Goal: Task Accomplishment & Management: Complete application form

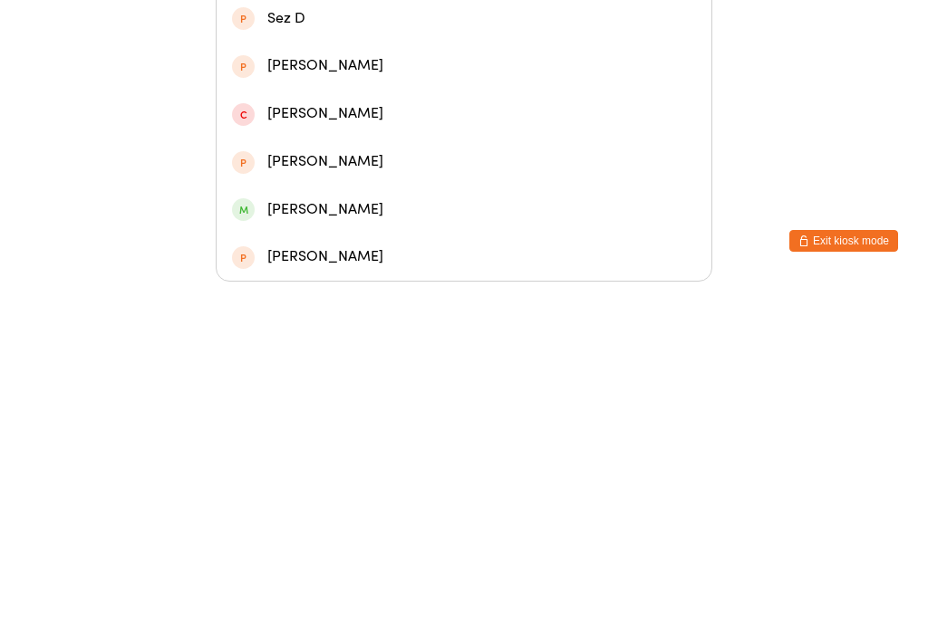
type input "[PERSON_NAME]"
click at [398, 261] on div "[PERSON_NAME]" at bounding box center [464, 273] width 464 height 24
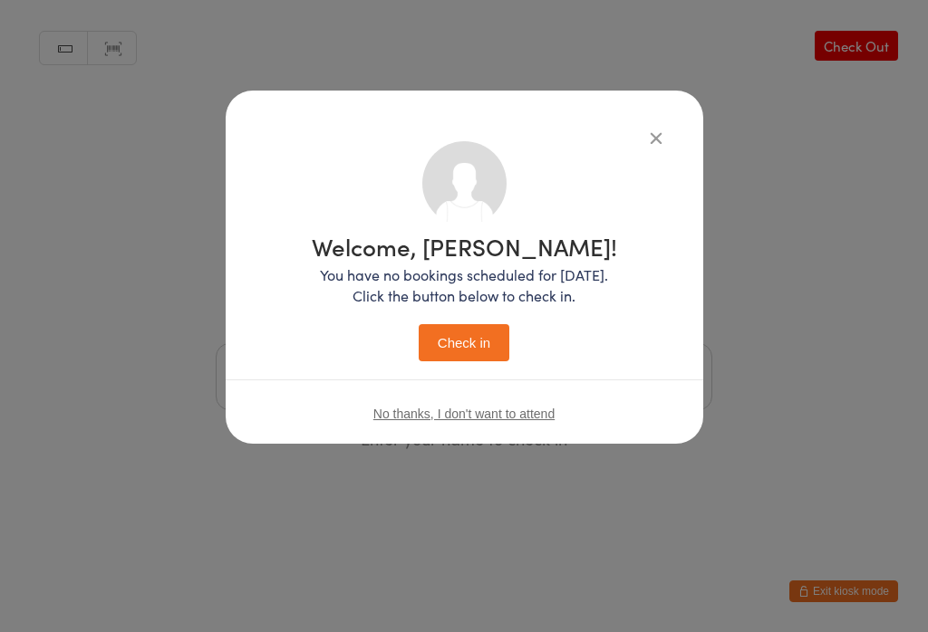
click at [487, 325] on button "Check in" at bounding box center [464, 342] width 91 height 37
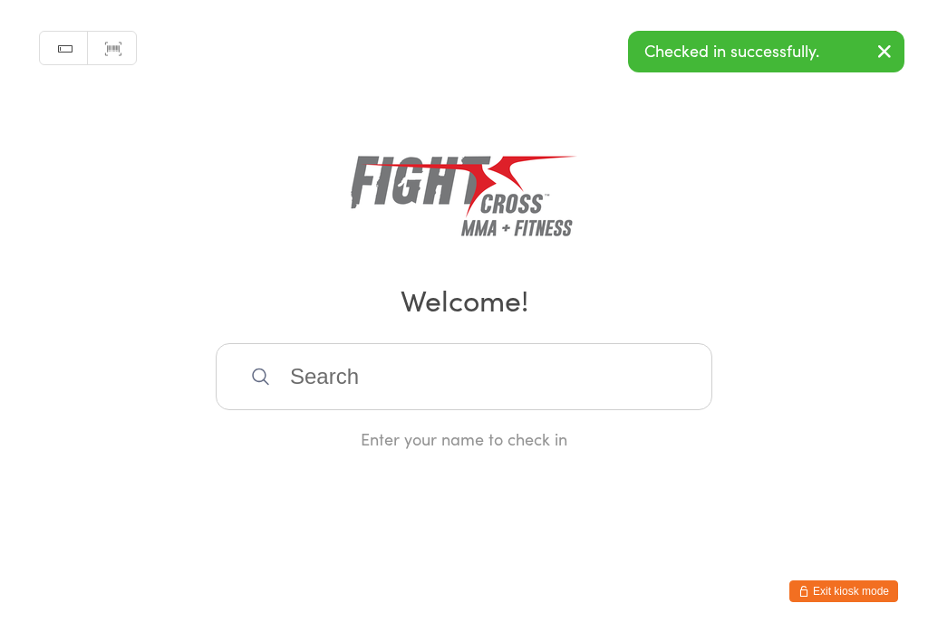
click at [411, 381] on input "search" at bounding box center [464, 376] width 497 height 67
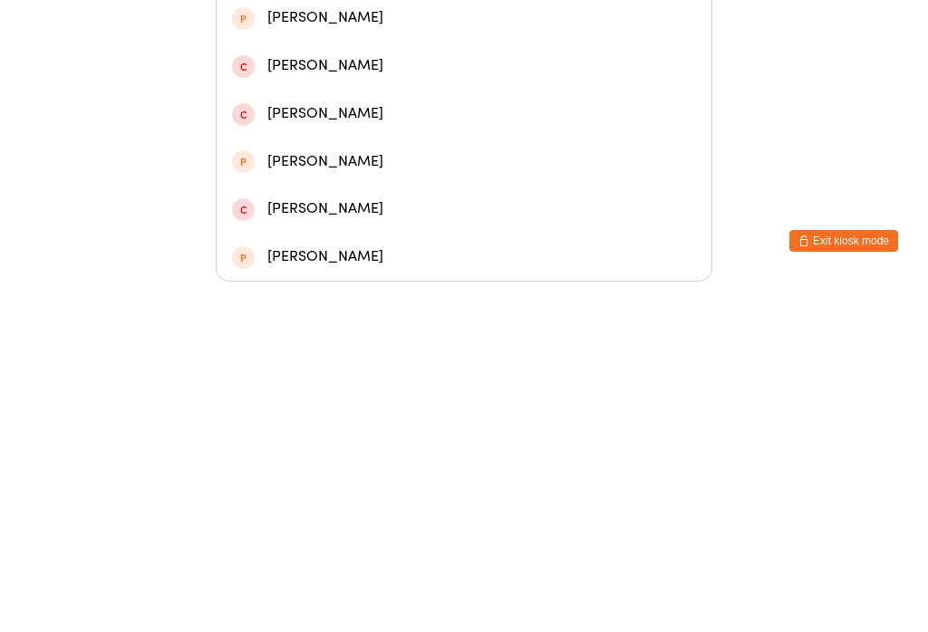
type input "[PERSON_NAME]"
click at [413, 261] on div "[PERSON_NAME]" at bounding box center [464, 273] width 464 height 24
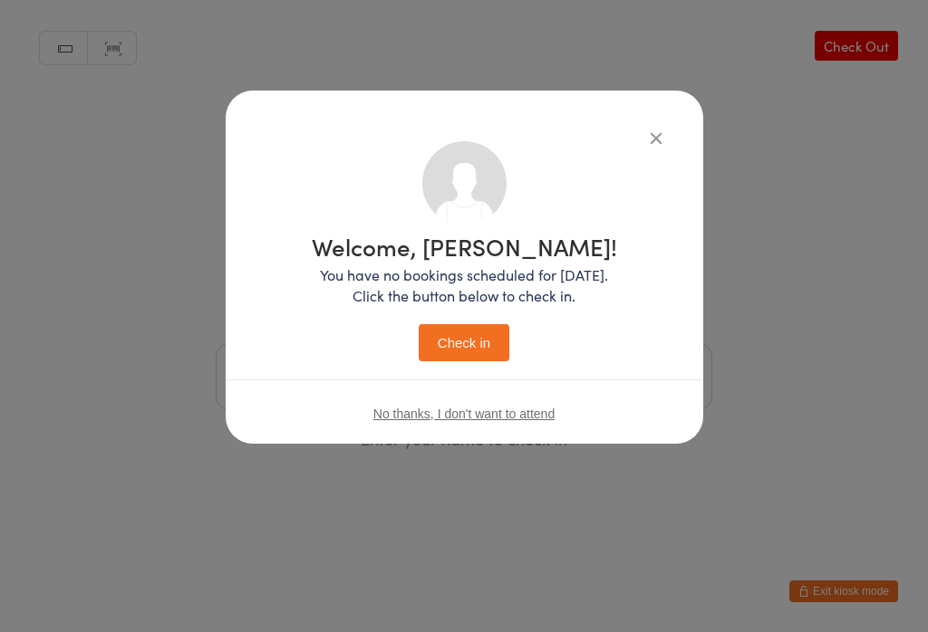
click at [478, 337] on button "Check in" at bounding box center [464, 342] width 91 height 37
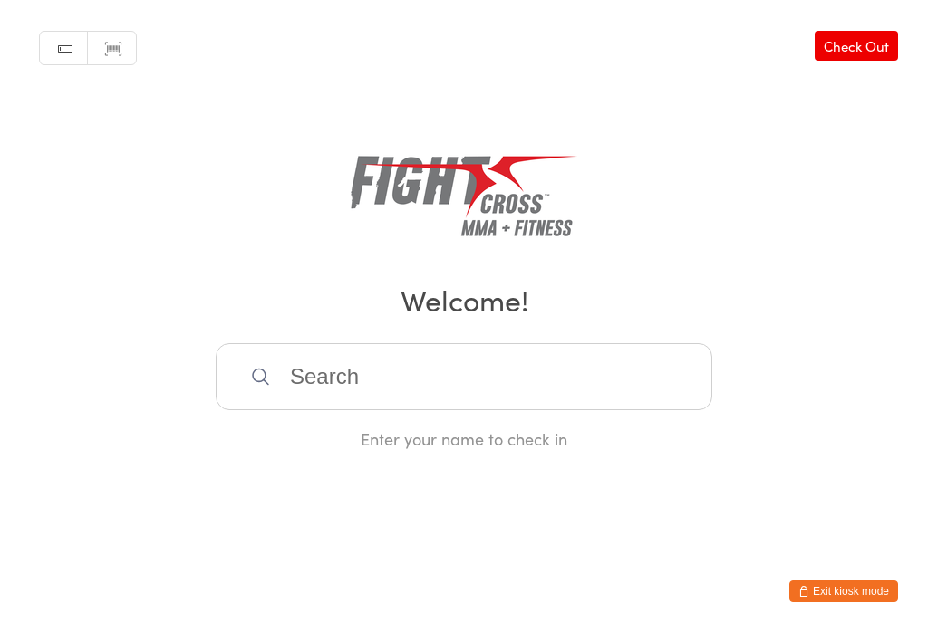
click at [854, 581] on button "Exit kiosk mode" at bounding box center [843, 592] width 109 height 22
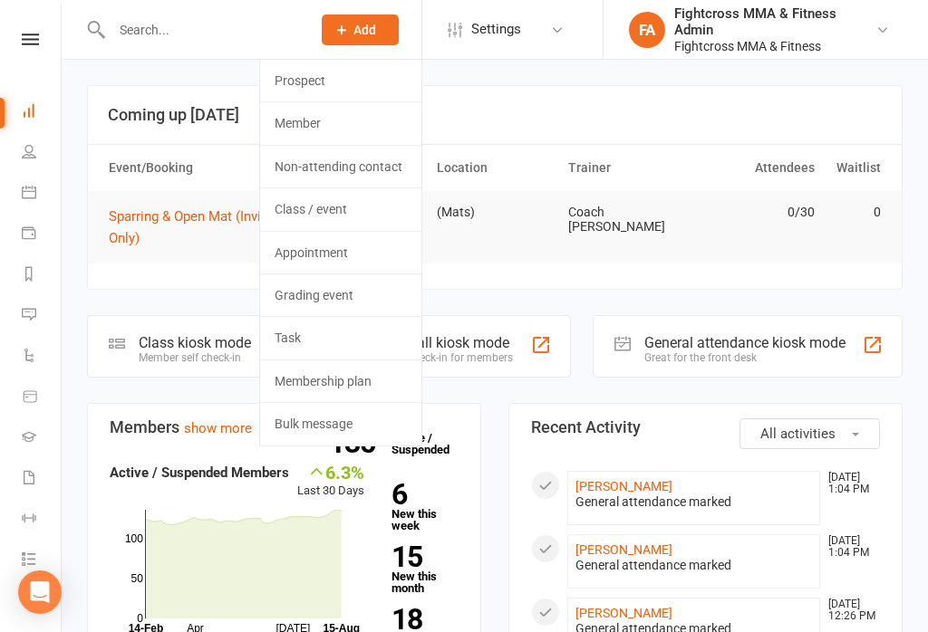
click at [332, 76] on link "Prospect" at bounding box center [340, 81] width 161 height 42
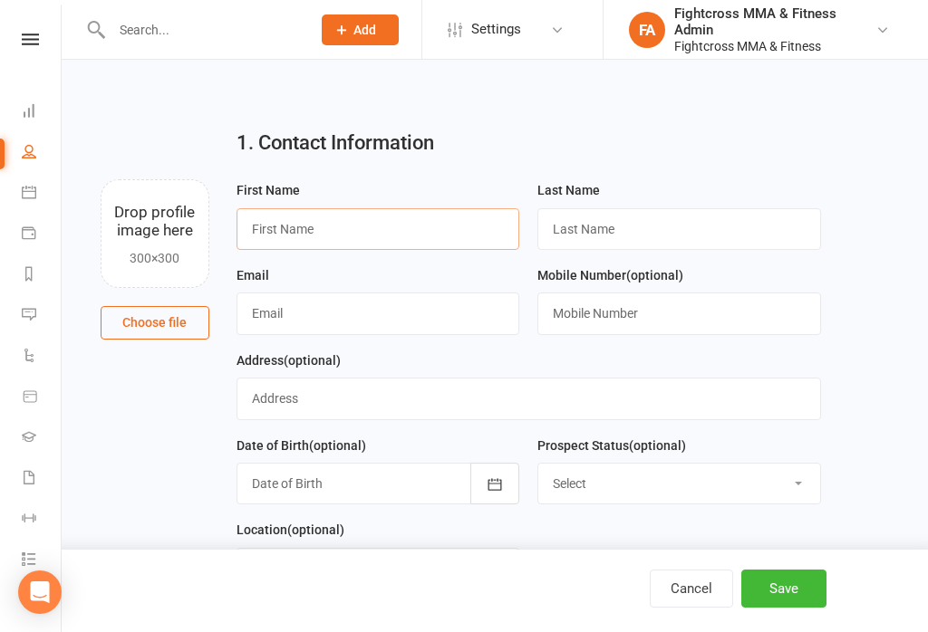
click at [392, 224] on input "text" at bounding box center [378, 229] width 284 height 42
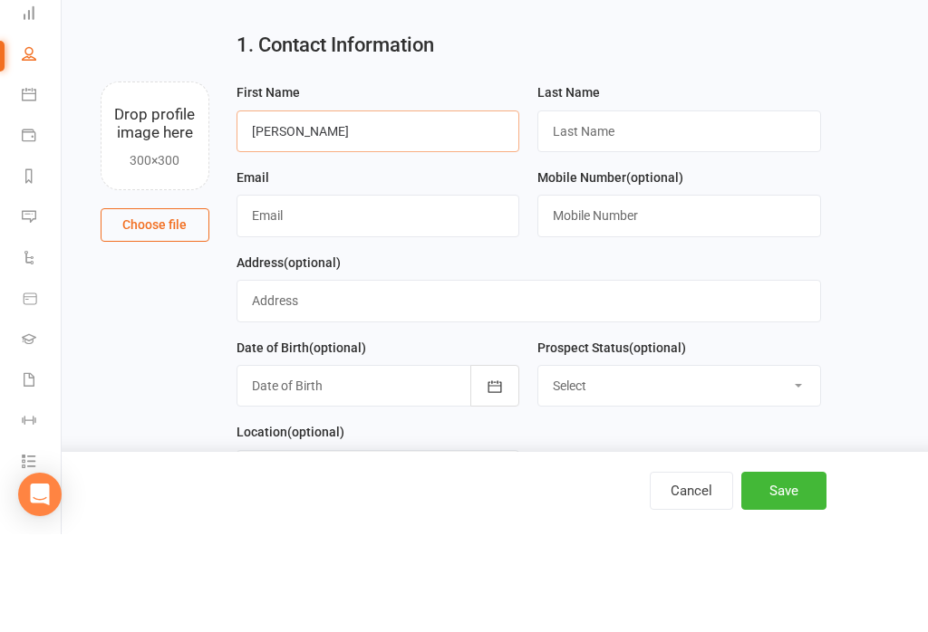
type input "[PERSON_NAME]"
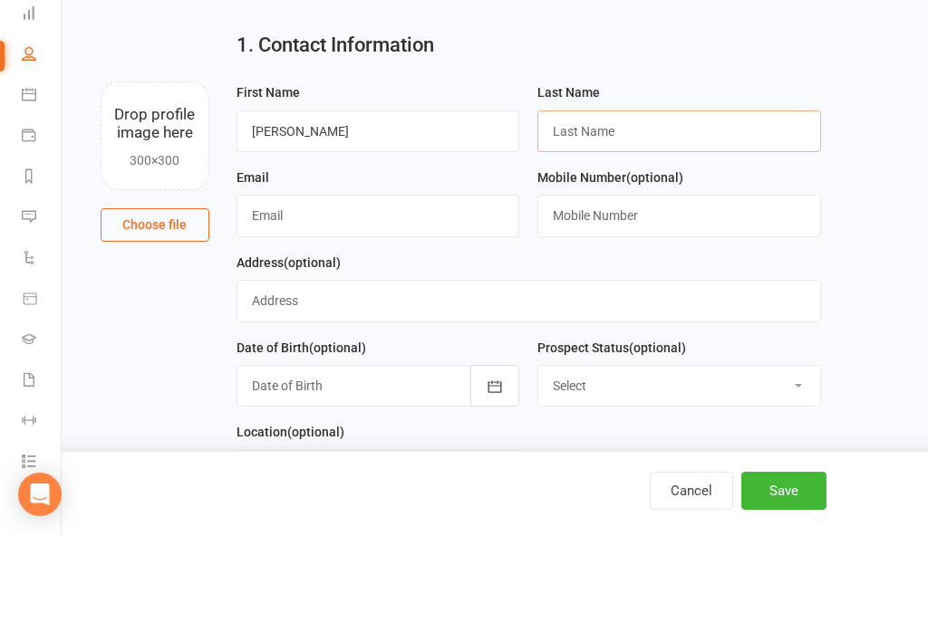
click at [749, 208] on input "text" at bounding box center [679, 229] width 284 height 42
type input "Magele"
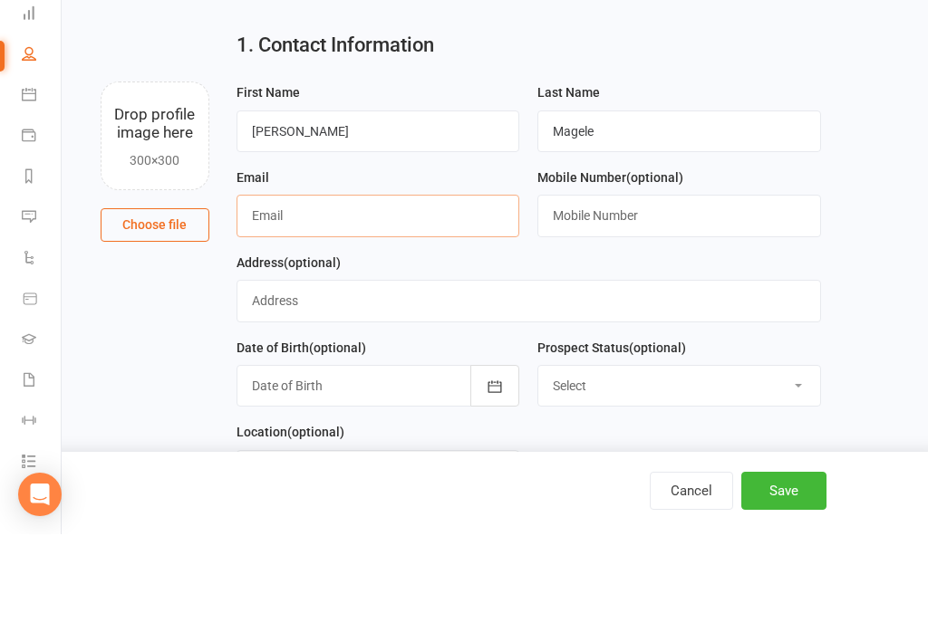
click at [476, 293] on input "text" at bounding box center [378, 314] width 284 height 42
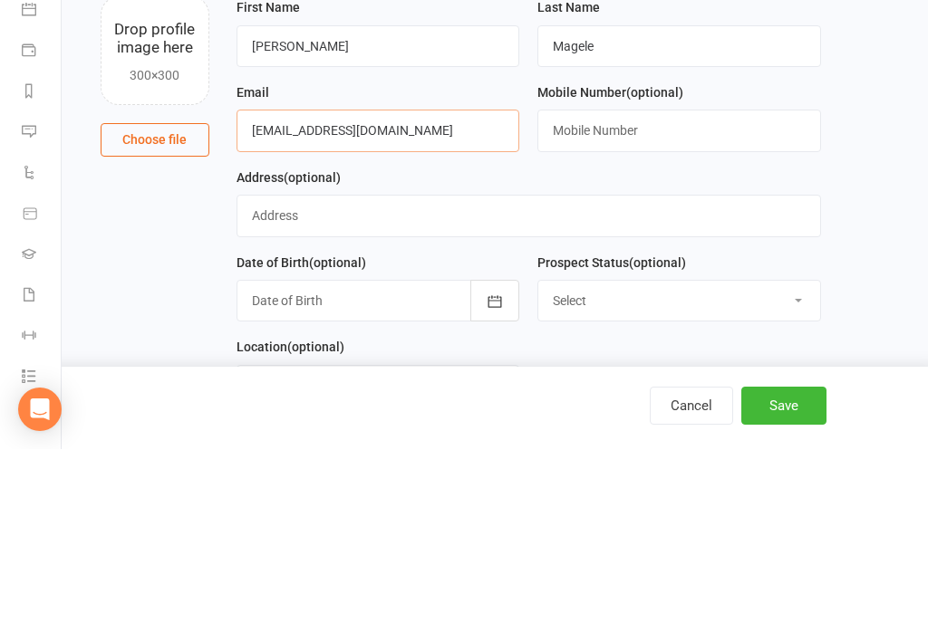
type input "[EMAIL_ADDRESS][DOMAIN_NAME]"
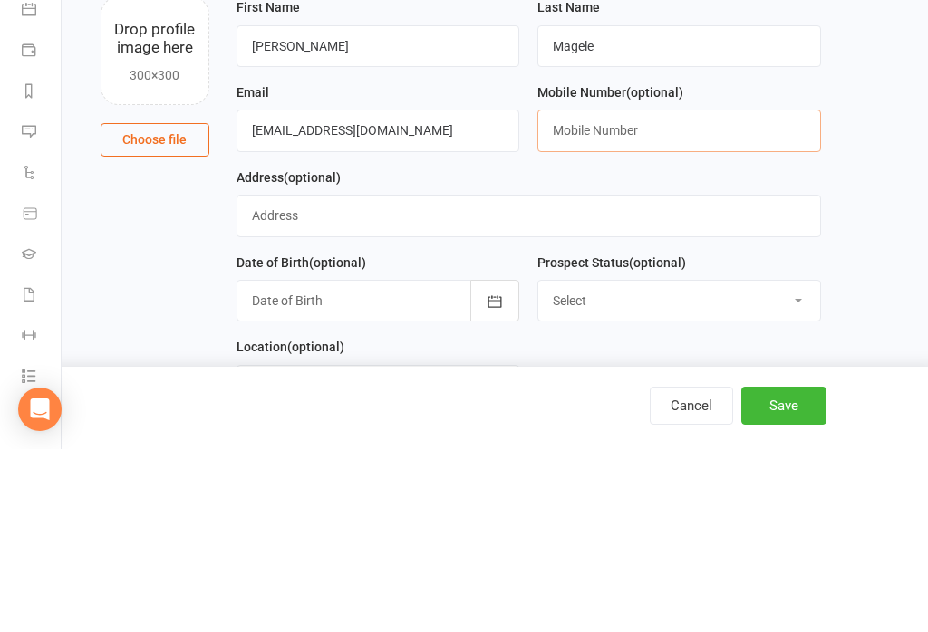
click at [693, 293] on input "text" at bounding box center [679, 314] width 284 height 42
type input "P"
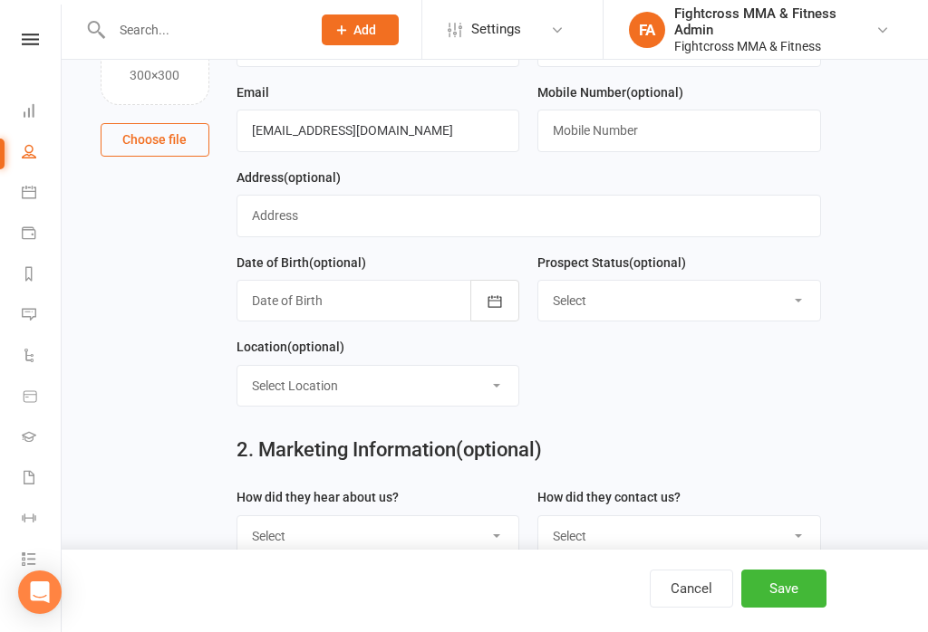
click at [796, 599] on button "Save" at bounding box center [783, 589] width 85 height 38
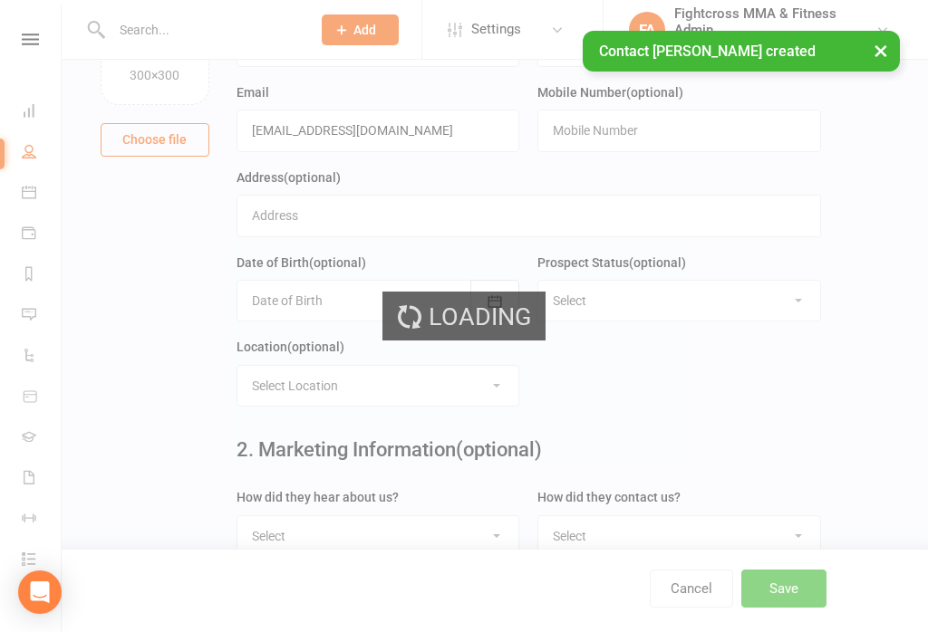
scroll to position [0, 0]
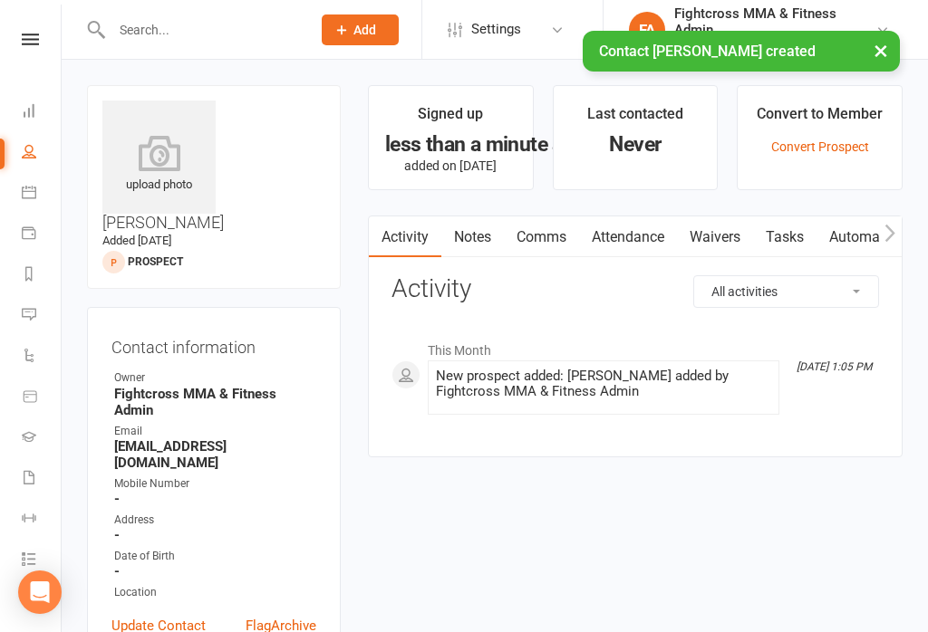
click at [730, 245] on link "Waivers" at bounding box center [715, 238] width 76 height 42
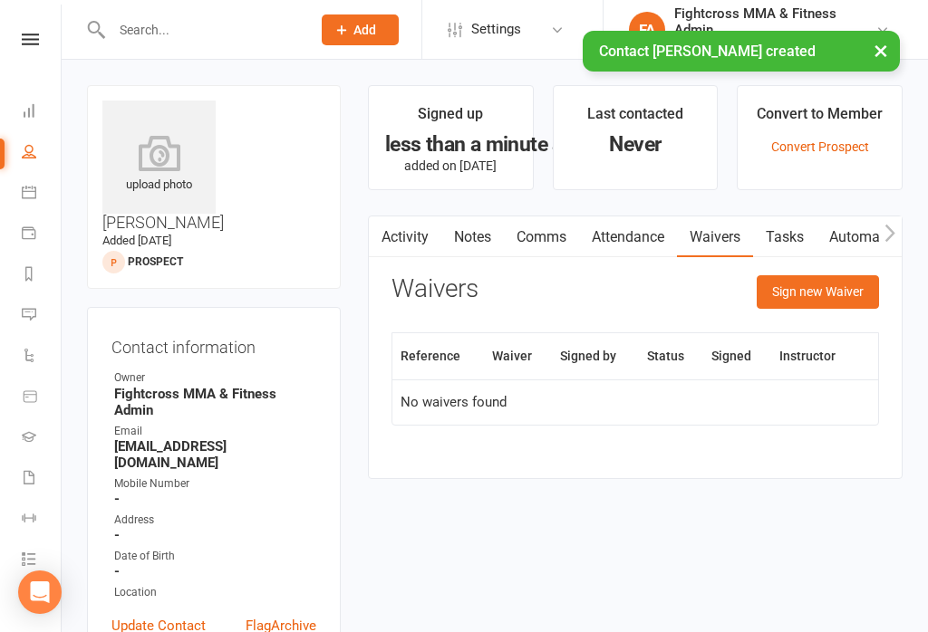
click at [812, 291] on button "Sign new Waiver" at bounding box center [818, 291] width 122 height 33
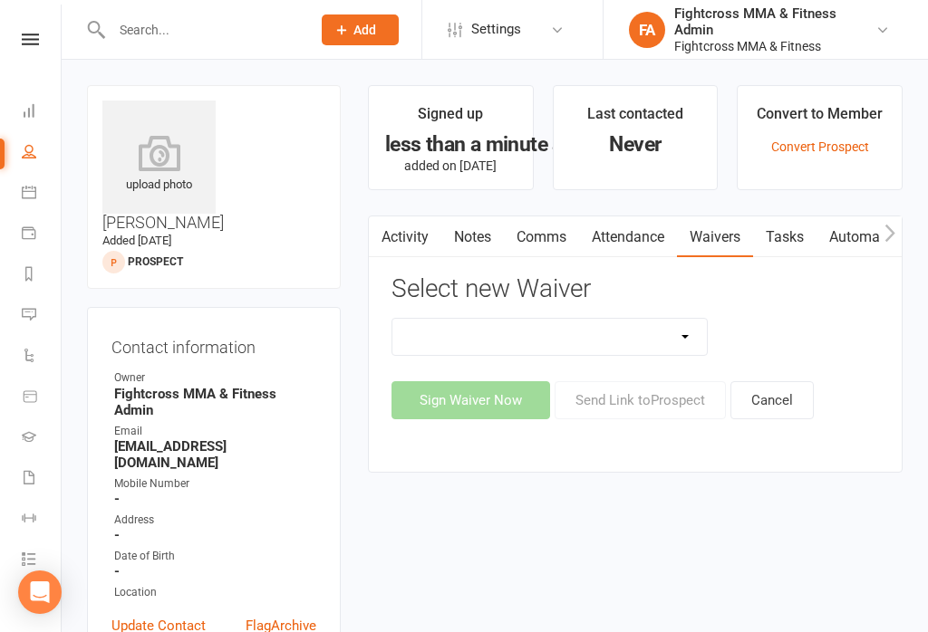
click at [698, 342] on select "10 Class Pass Membership Waiver 14 Day Trial Membership Waiver 14 Day Trial (On…" at bounding box center [549, 337] width 314 height 36
select select "13409"
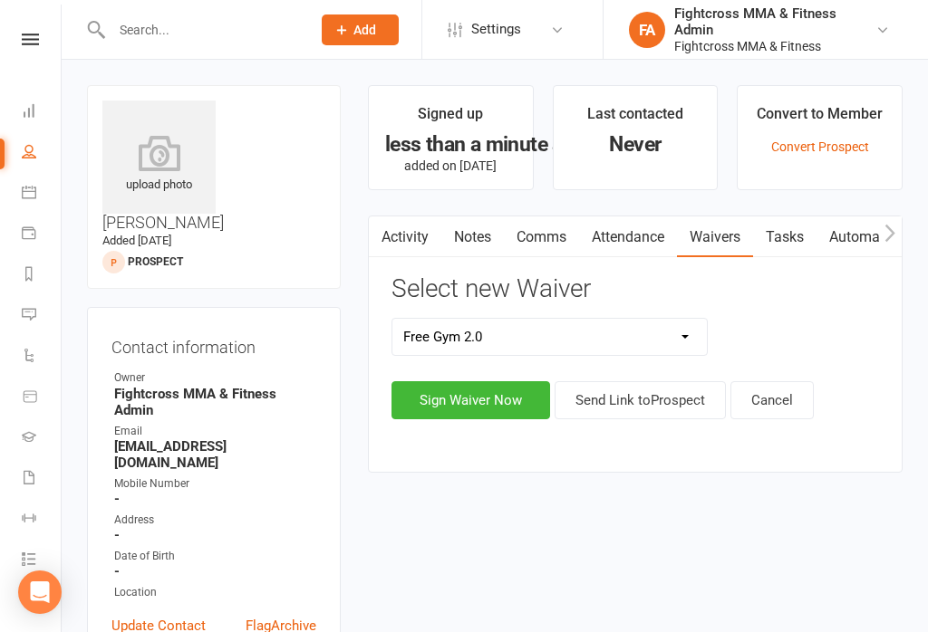
click at [488, 398] on button "Sign Waiver Now" at bounding box center [470, 400] width 159 height 38
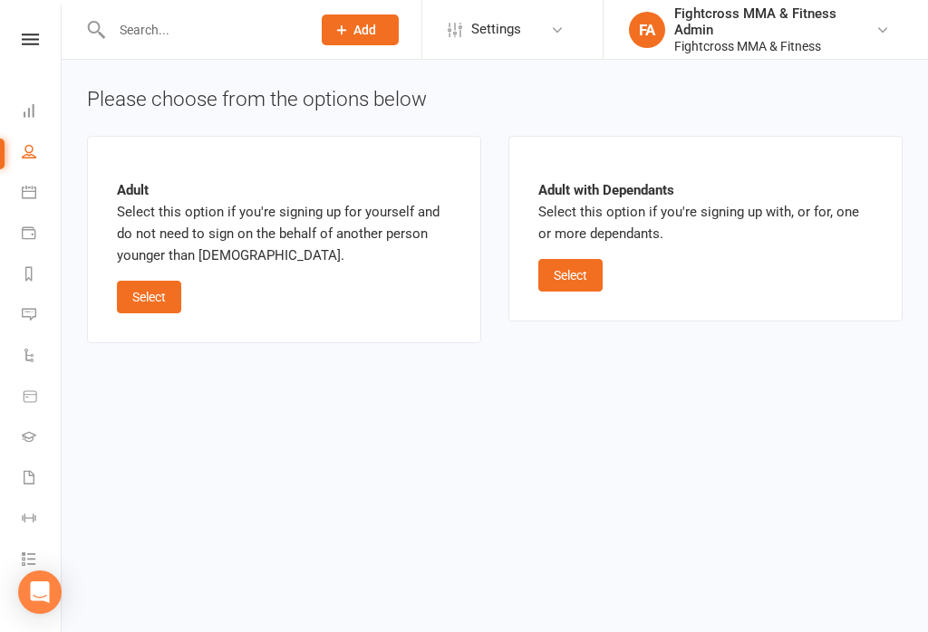
click at [583, 269] on button "Select" at bounding box center [570, 275] width 64 height 33
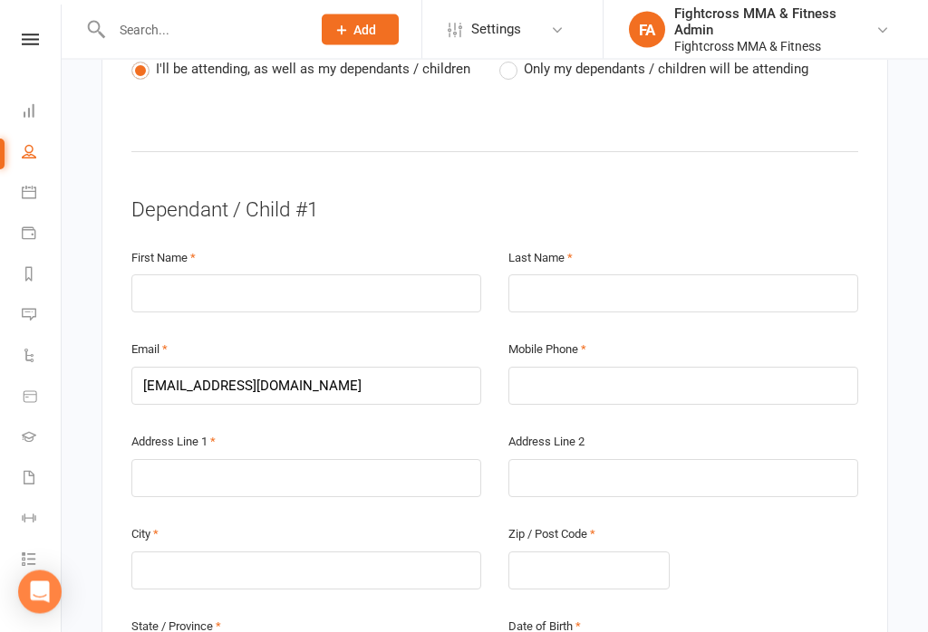
scroll to position [934, 0]
click at [416, 275] on input "text" at bounding box center [306, 294] width 350 height 38
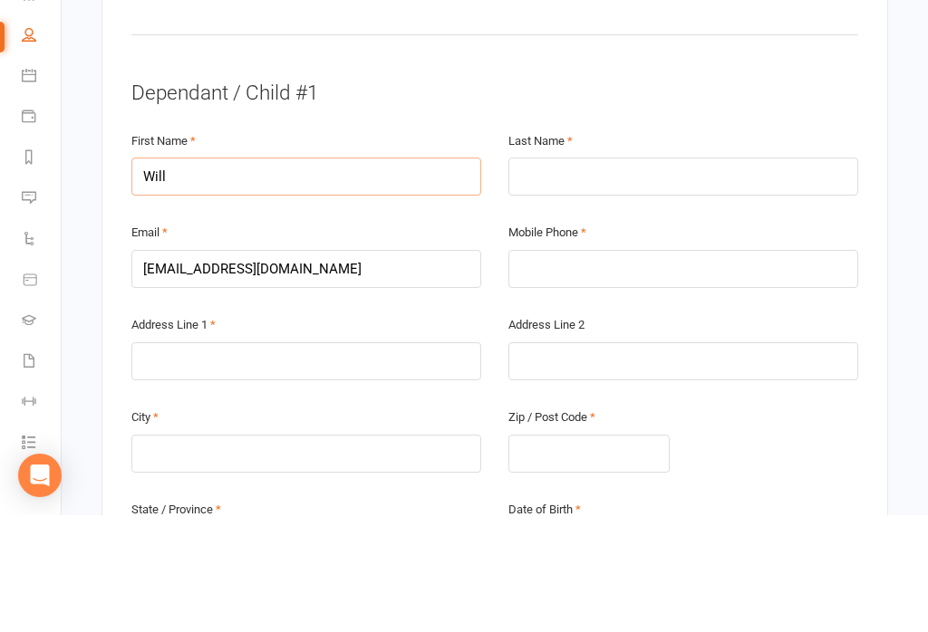
type input "Will"
click at [781, 275] on input "text" at bounding box center [683, 294] width 350 height 38
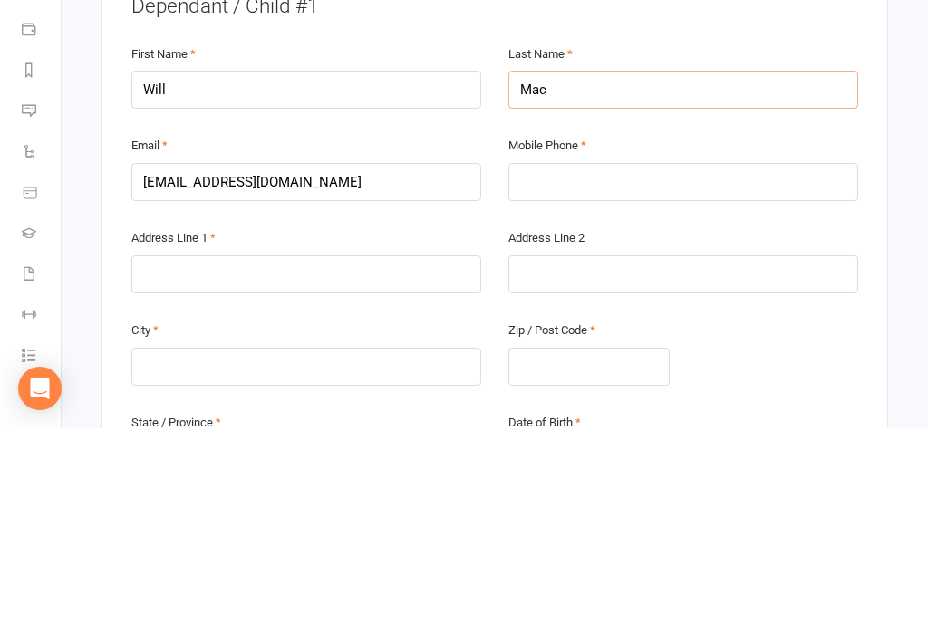
type input "Mac"
click at [773, 367] on input "text" at bounding box center [683, 386] width 350 height 38
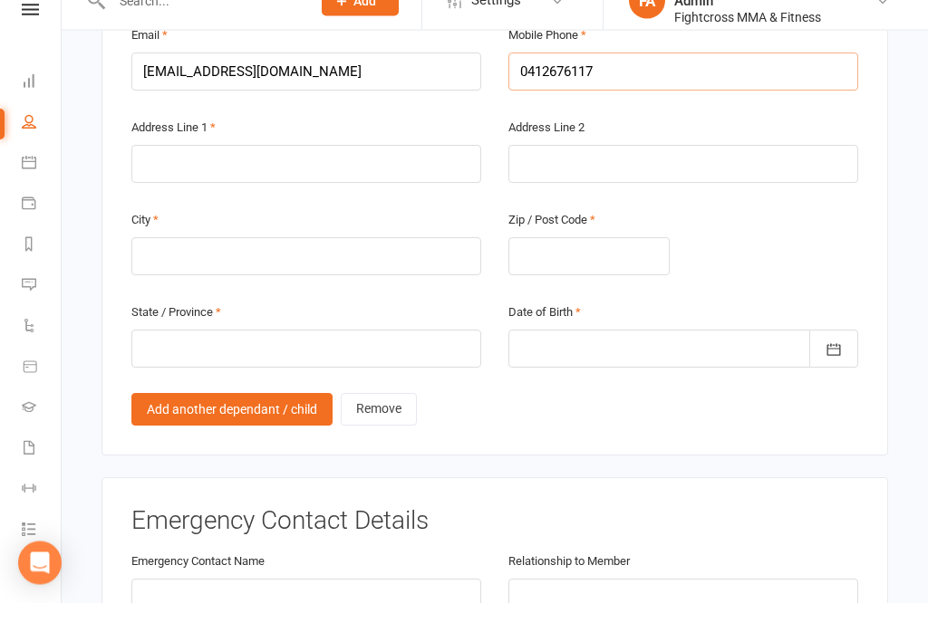
scroll to position [1221, 0]
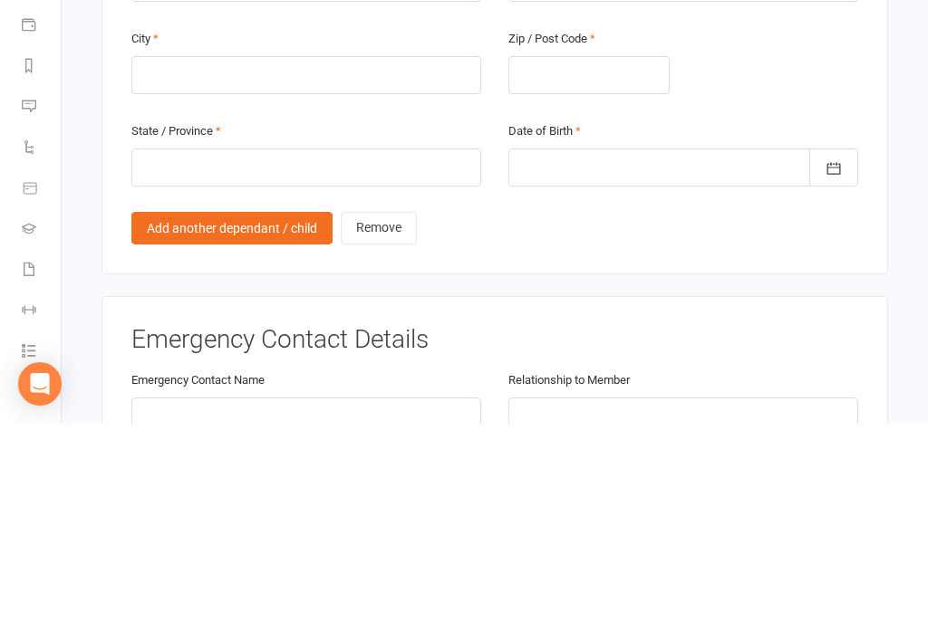
type input "0412676117"
click at [700, 357] on div at bounding box center [683, 376] width 350 height 38
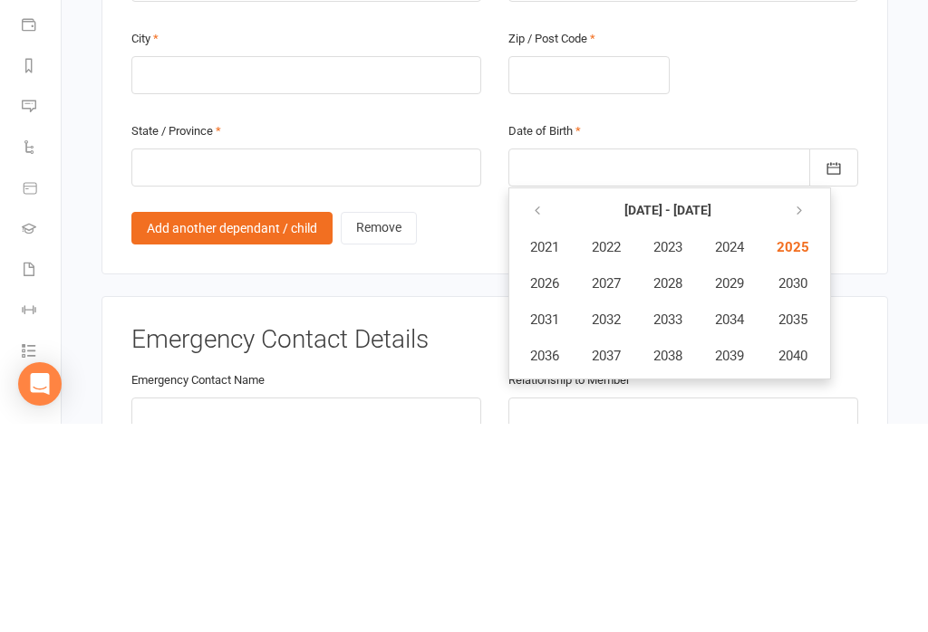
scroll to position [1431, 0]
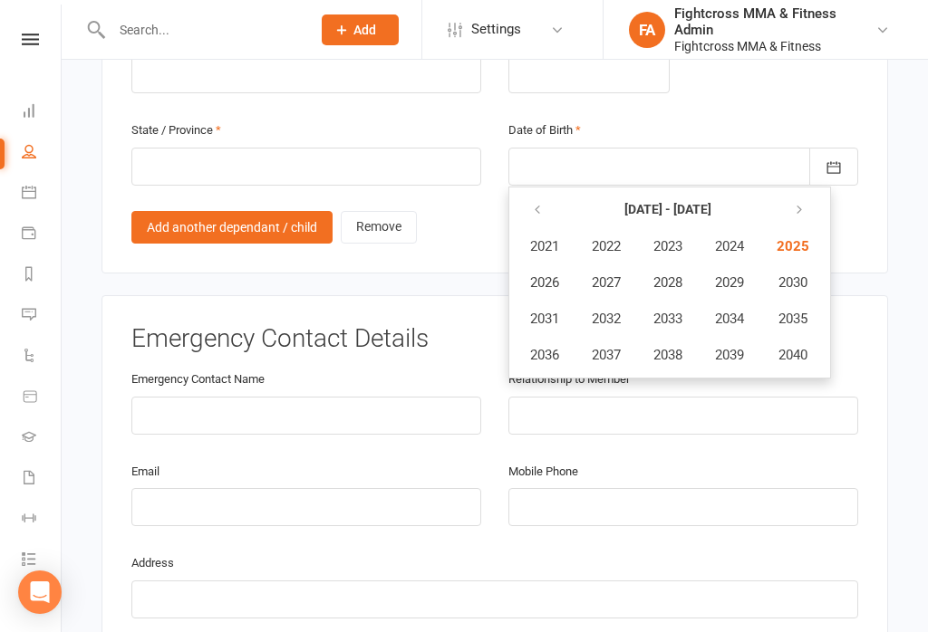
click at [542, 194] on button "button" at bounding box center [538, 210] width 39 height 33
click at [541, 203] on icon "button" at bounding box center [537, 210] width 13 height 14
click at [556, 194] on button "button" at bounding box center [538, 210] width 39 height 33
click at [552, 194] on button "button" at bounding box center [538, 210] width 39 height 33
click at [539, 203] on icon "button" at bounding box center [537, 210] width 13 height 14
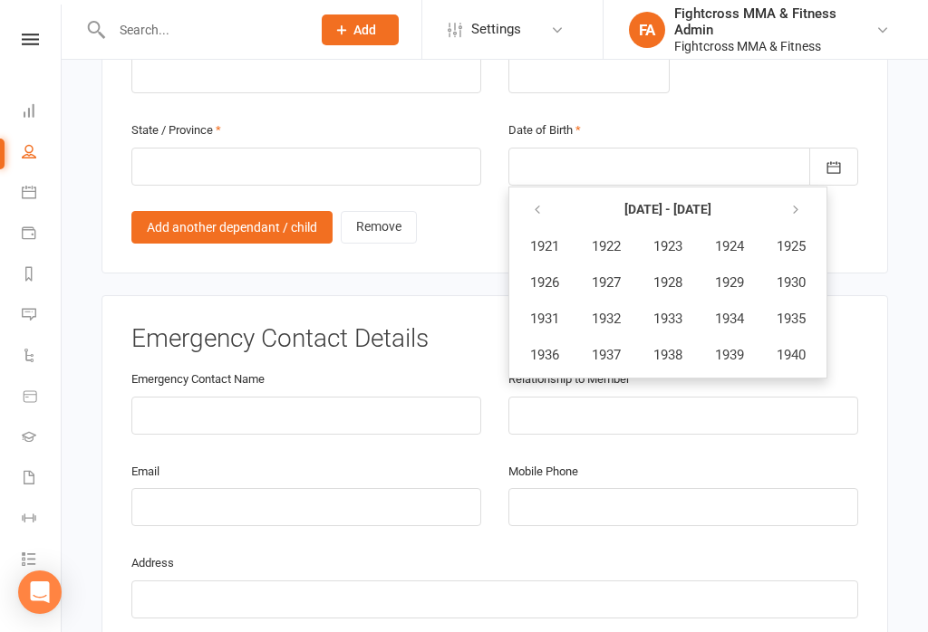
click at [550, 194] on button "button" at bounding box center [538, 210] width 39 height 33
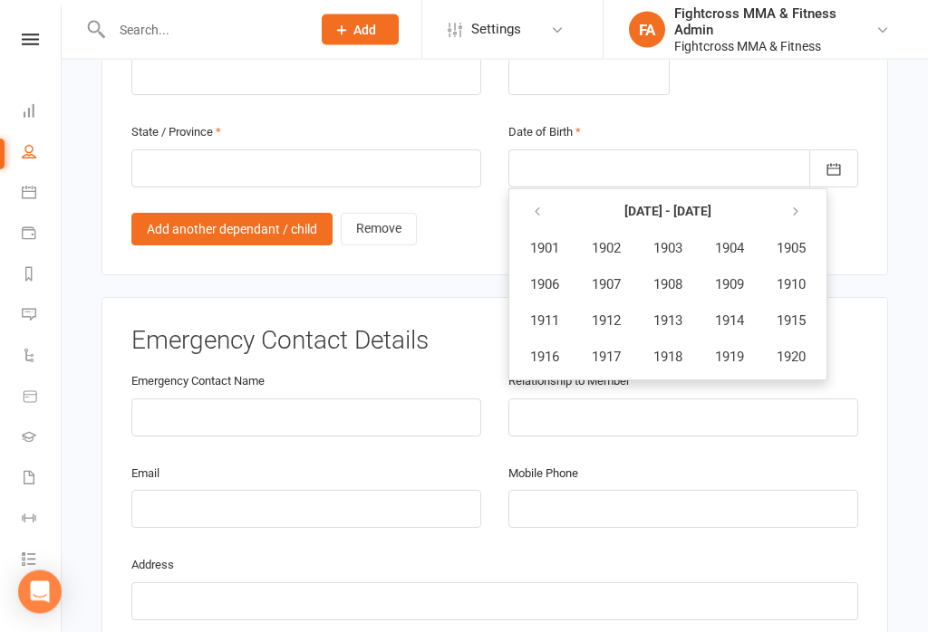
click at [816, 197] on button "button" at bounding box center [796, 213] width 39 height 33
click at [802, 205] on icon "button" at bounding box center [795, 212] width 13 height 14
click at [813, 196] on button "button" at bounding box center [796, 212] width 39 height 33
click at [797, 205] on icon "button" at bounding box center [795, 212] width 13 height 14
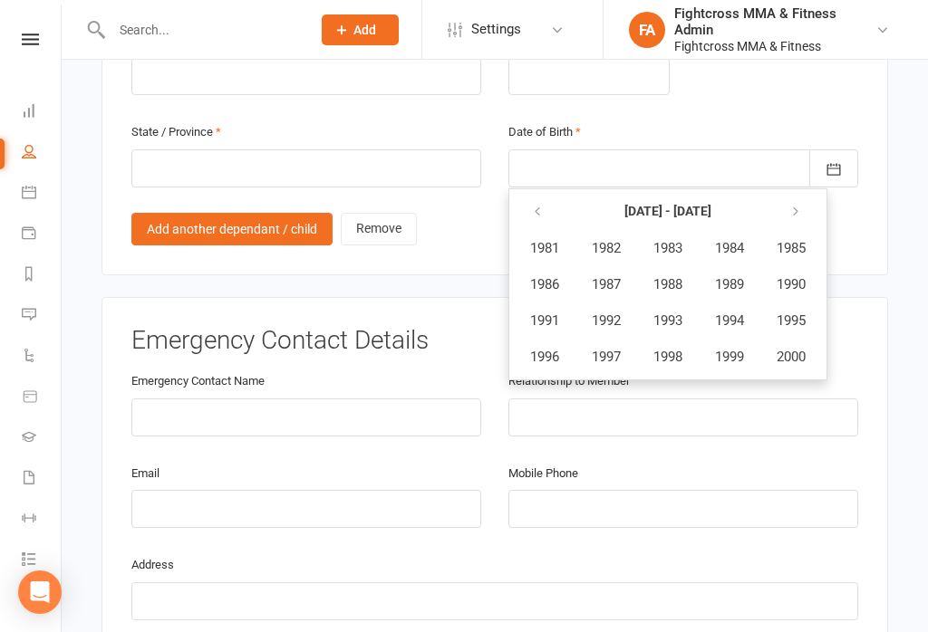
click at [807, 196] on button "button" at bounding box center [796, 212] width 39 height 33
click at [682, 276] on span "2008" at bounding box center [667, 284] width 29 height 16
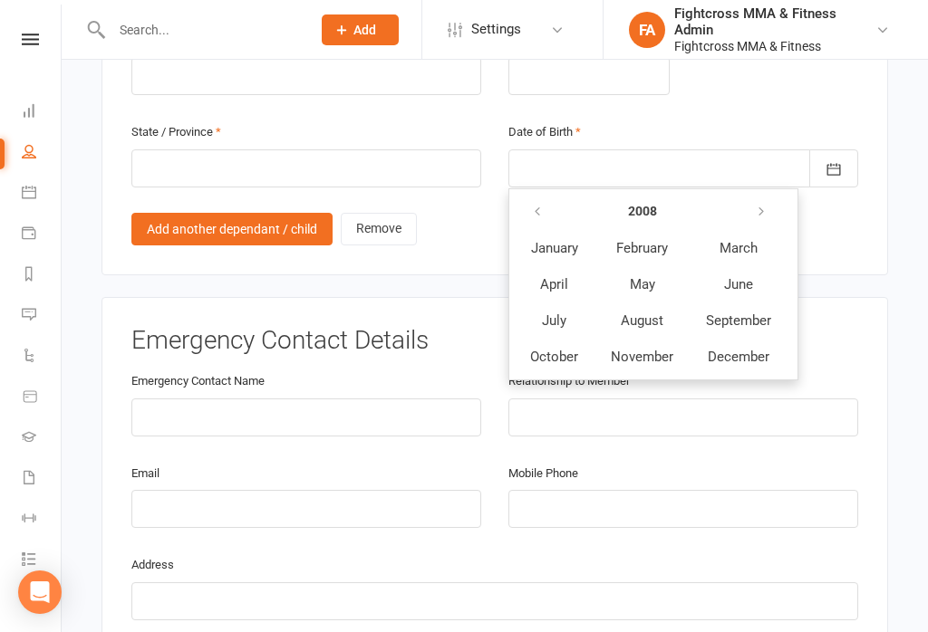
click at [729, 271] on button "June" at bounding box center [738, 284] width 96 height 34
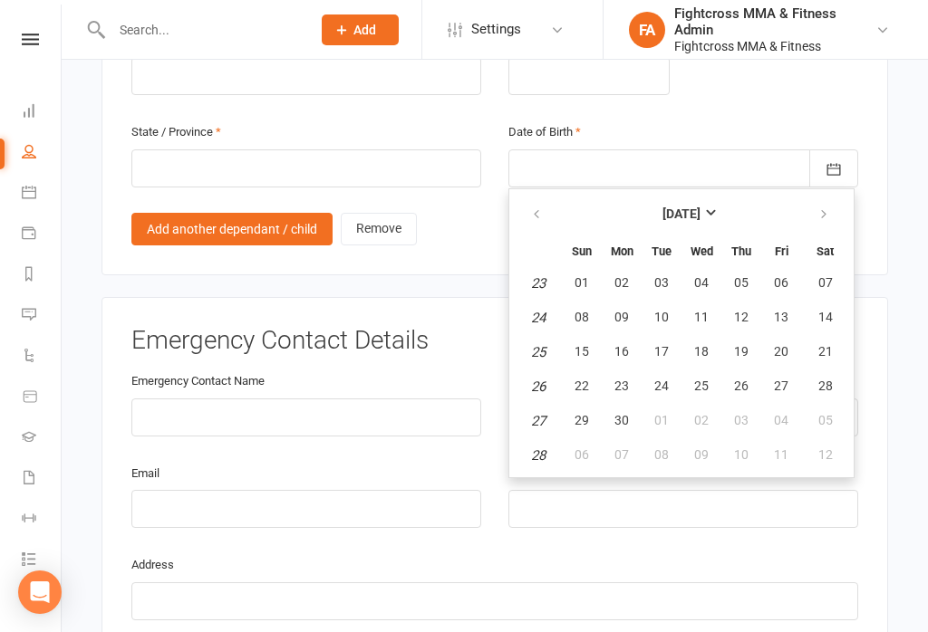
click at [623, 405] on button "30" at bounding box center [622, 421] width 38 height 33
type input "[DATE]"
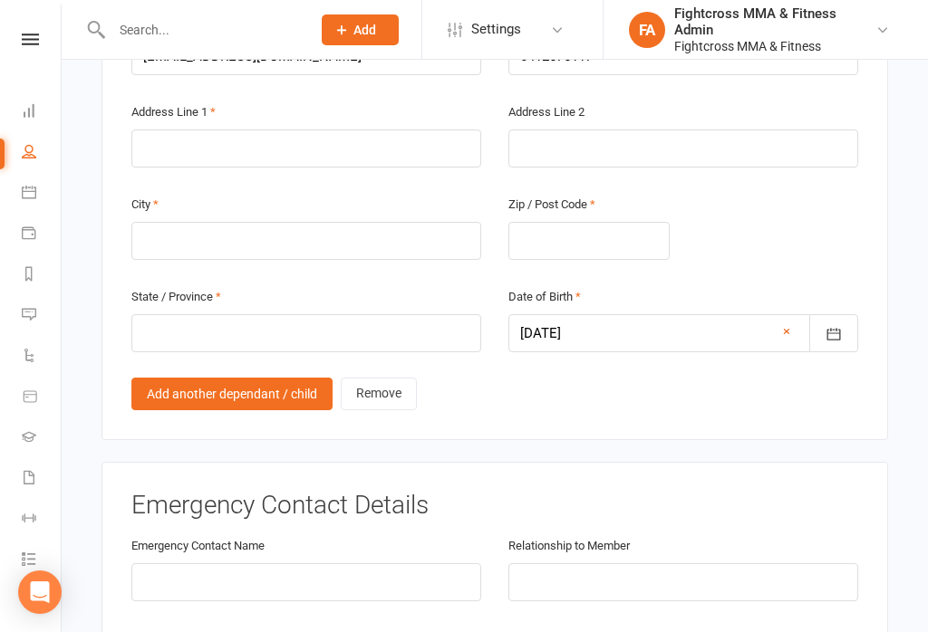
scroll to position [1240, 0]
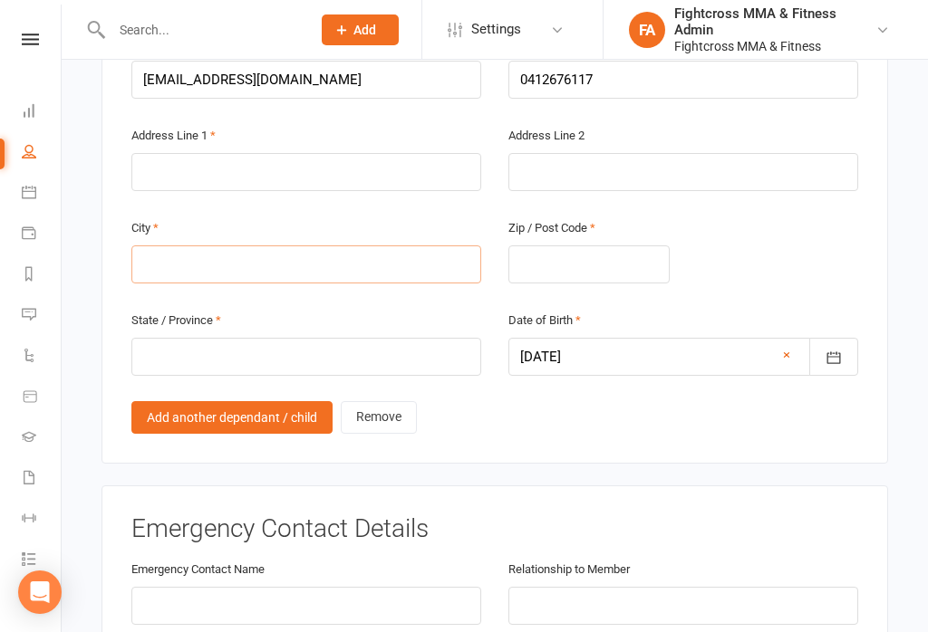
click at [445, 246] on input "text" at bounding box center [306, 265] width 350 height 38
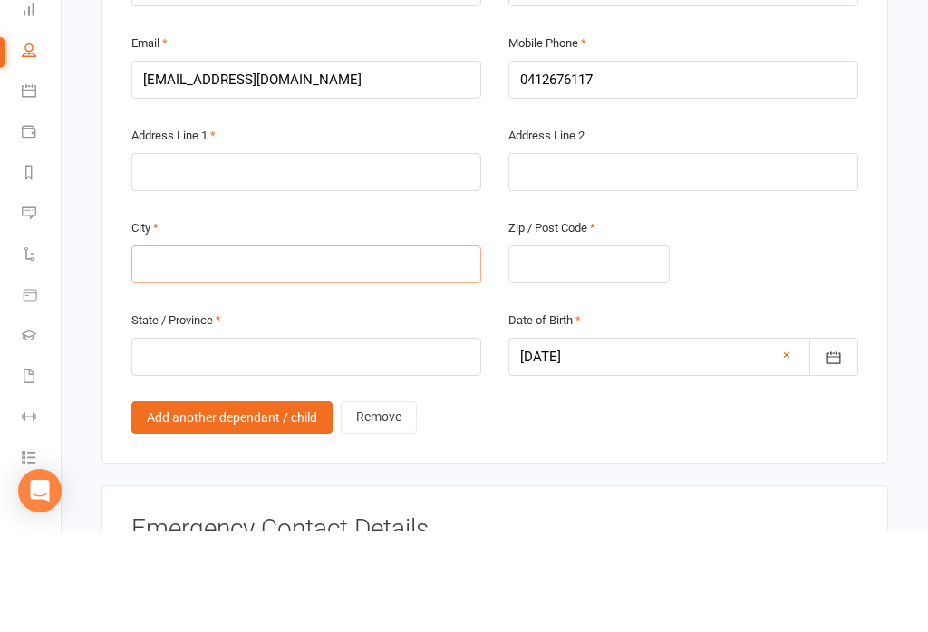
scroll to position [1134, 0]
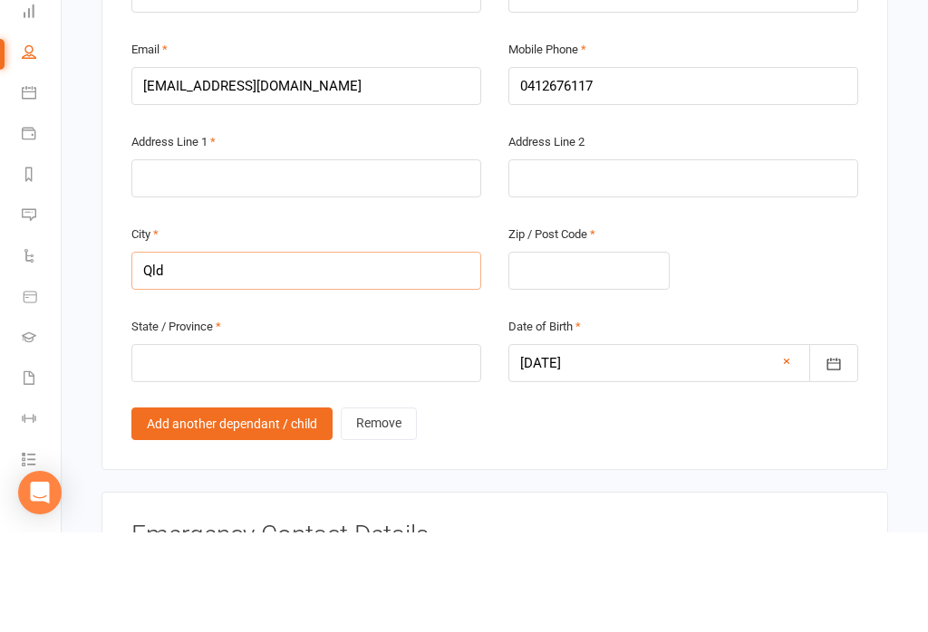
type input "Qld"
click at [625, 352] on input "text" at bounding box center [588, 371] width 161 height 38
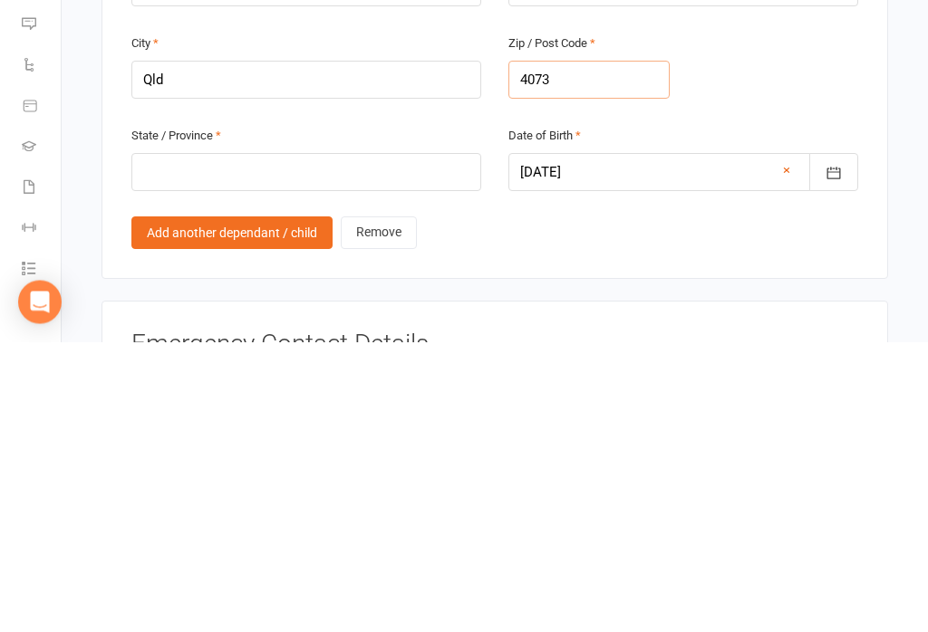
type input "4073"
click at [436, 444] on input "text" at bounding box center [306, 463] width 350 height 38
type input "Qld"
click at [381, 352] on input "Qld" at bounding box center [306, 371] width 350 height 38
type input "Q"
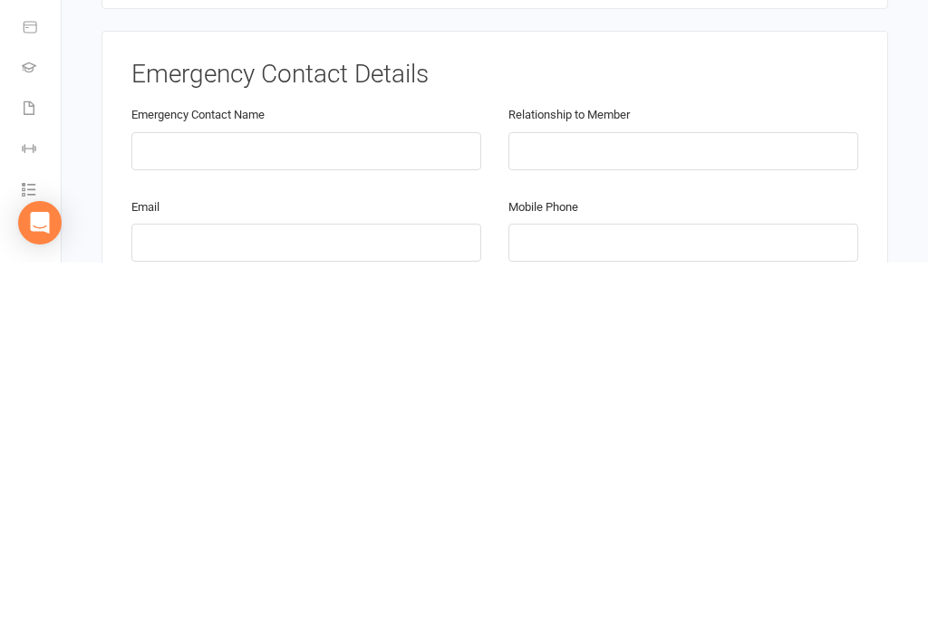
type input "[GEOGRAPHIC_DATA]"
click at [401, 473] on div "Emergency Contact Name" at bounding box center [306, 506] width 350 height 67
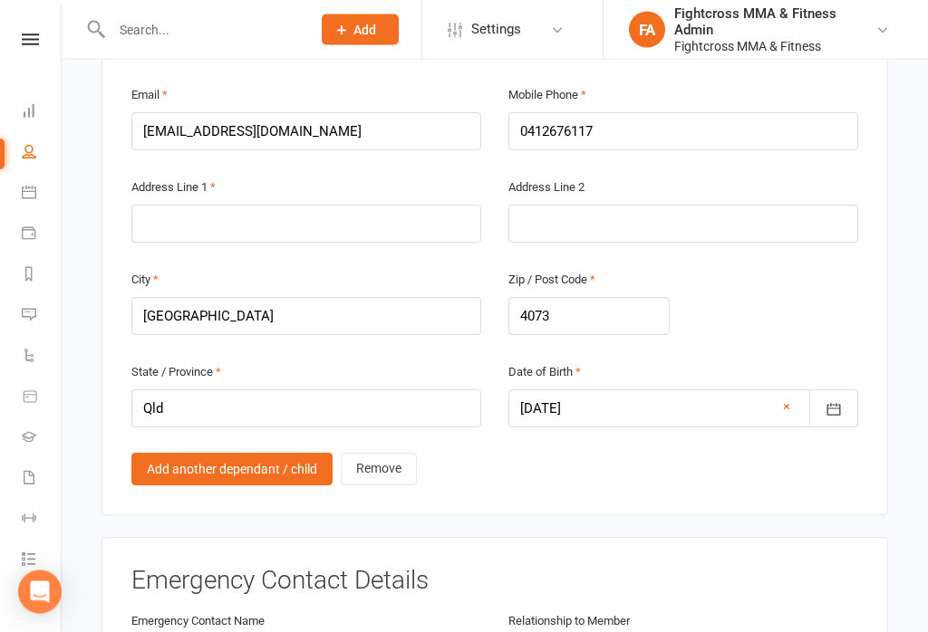
click at [233, 454] on link "Add another dependant / child" at bounding box center [231, 470] width 201 height 33
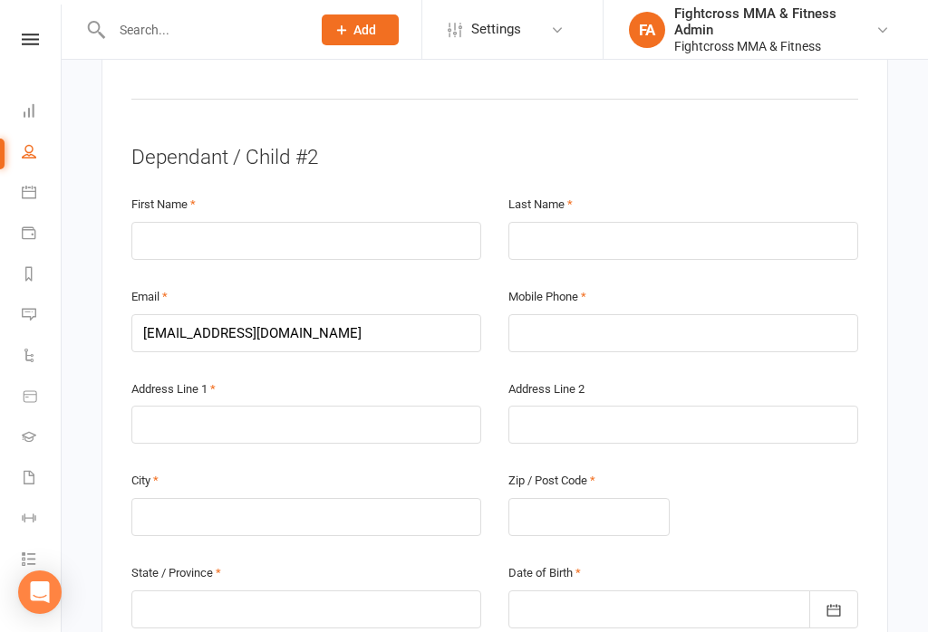
scroll to position [1630, 0]
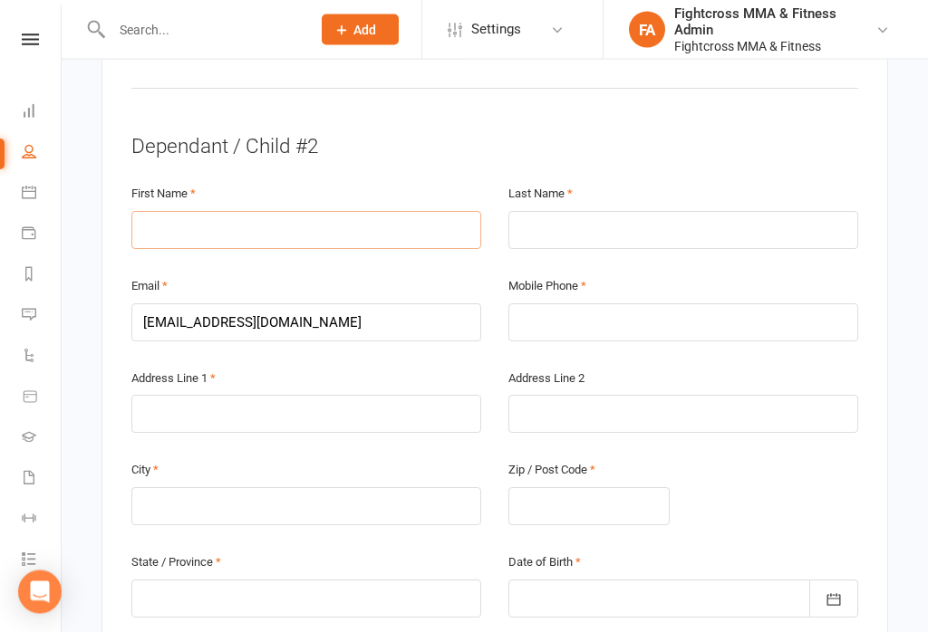
click at [413, 212] on input "text" at bounding box center [306, 231] width 350 height 38
type input "[PERSON_NAME]"
click at [705, 212] on input "text" at bounding box center [683, 231] width 350 height 38
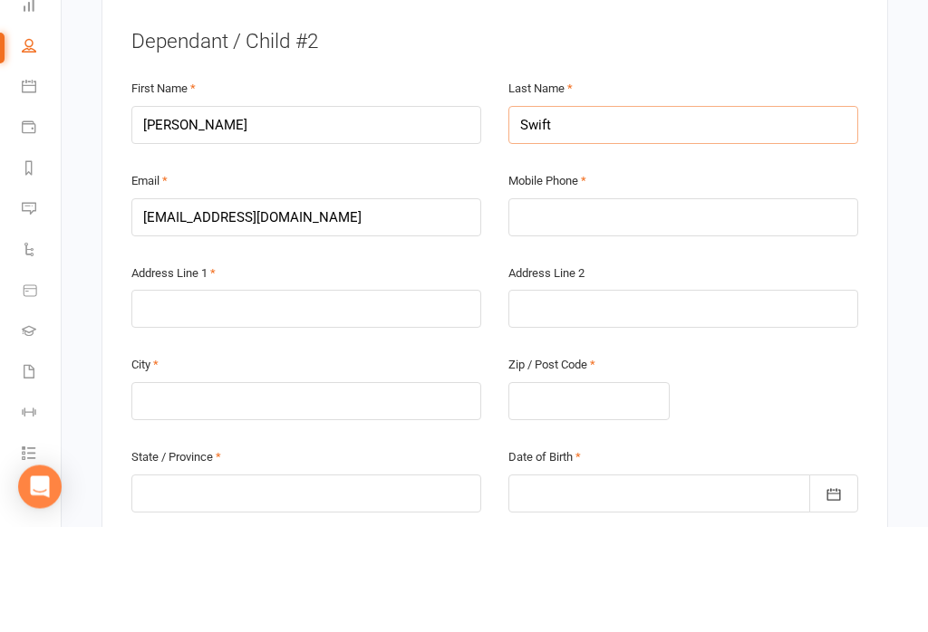
type input "Swift"
click at [652, 304] on input "text" at bounding box center [683, 323] width 350 height 38
type input "0412676117"
click at [476, 368] on div "Address Line 1" at bounding box center [306, 401] width 350 height 67
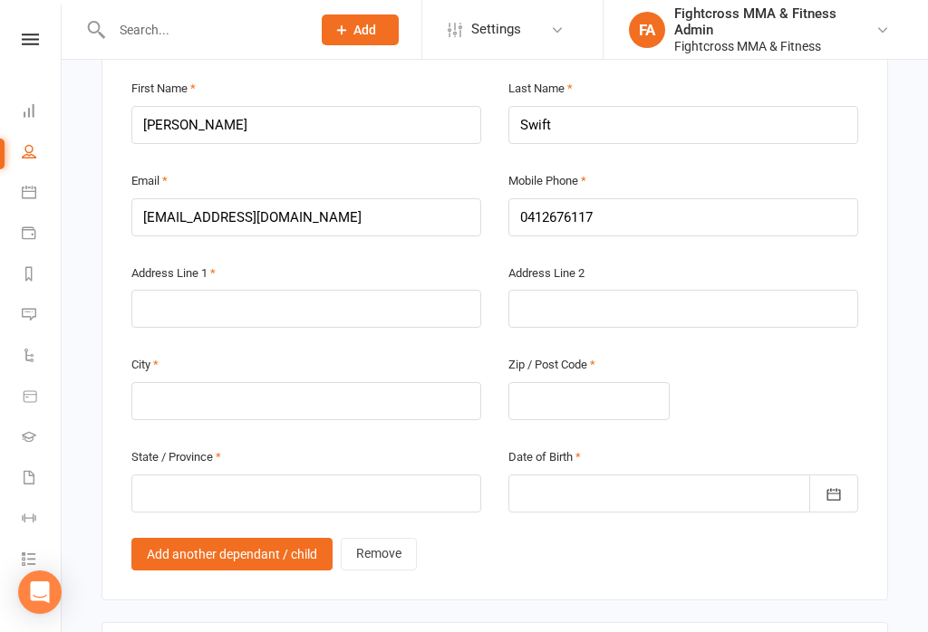
click at [429, 262] on div "Address Line 1" at bounding box center [306, 295] width 350 height 67
click at [438, 290] on input "text" at bounding box center [306, 309] width 350 height 38
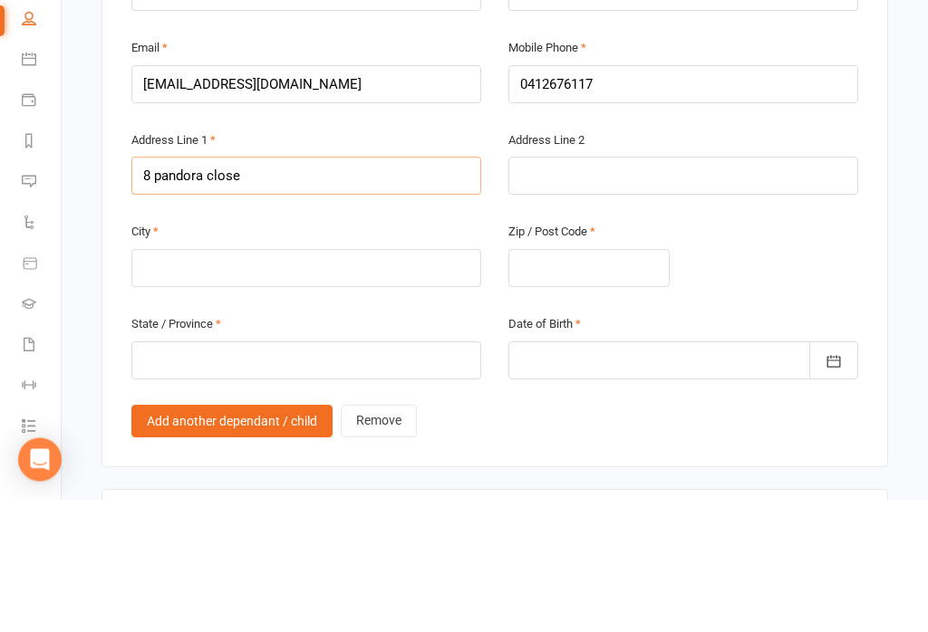
click at [194, 290] on input "8 pandora close" at bounding box center [306, 309] width 350 height 38
click at [383, 290] on input "8 pandorea close" at bounding box center [306, 309] width 350 height 38
type input "8 pandorea close seventeen mile rocks"
click at [397, 382] on input "text" at bounding box center [306, 401] width 350 height 38
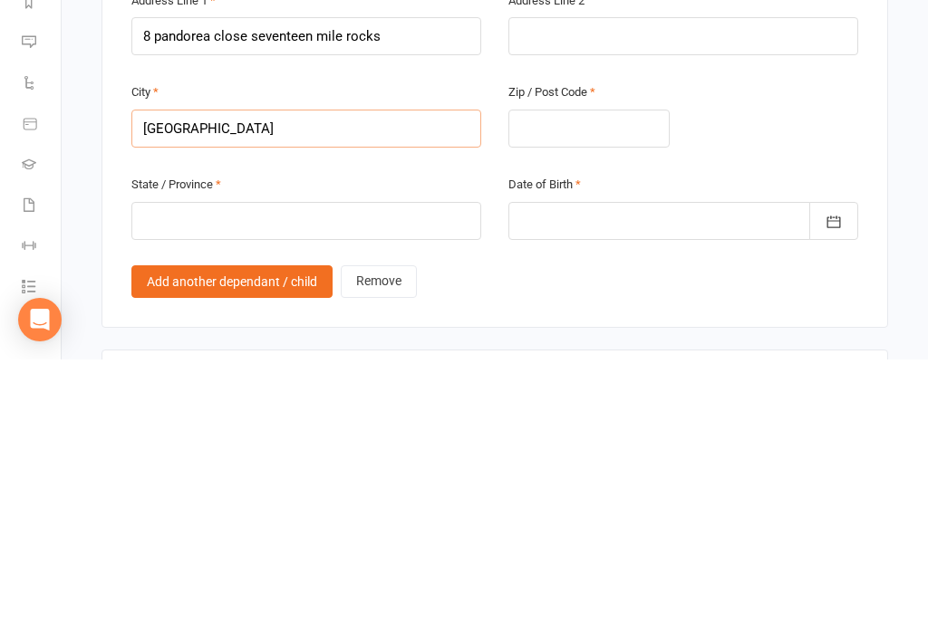
type input "[GEOGRAPHIC_DATA]"
click at [625, 353] on div "Zip / Post Code" at bounding box center [588, 386] width 161 height 67
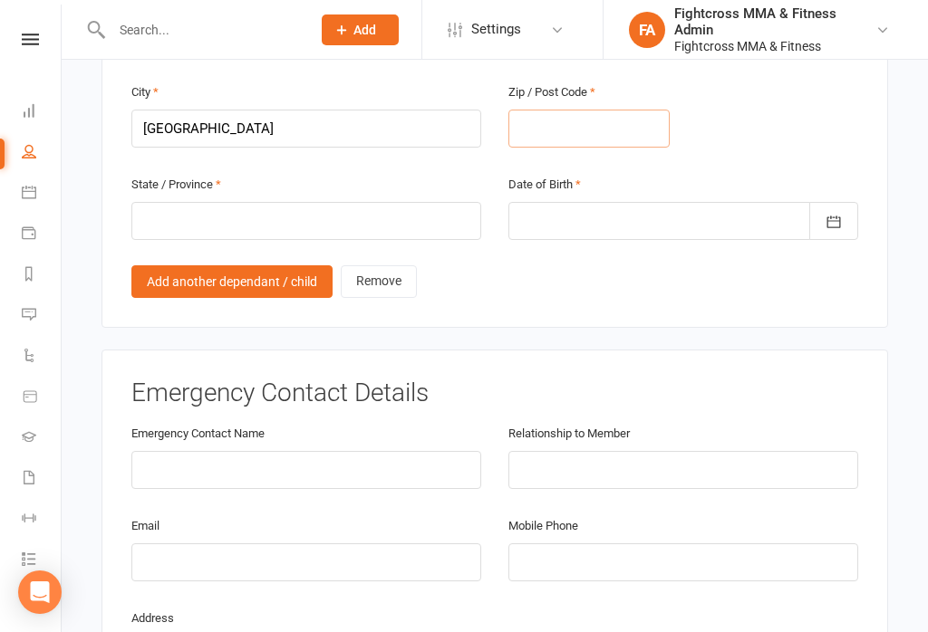
click at [615, 114] on input "text" at bounding box center [588, 129] width 161 height 38
type input "4073"
click at [431, 173] on div "State / Province" at bounding box center [306, 206] width 350 height 67
click at [434, 202] on input "text" at bounding box center [306, 221] width 350 height 38
type input "Qld"
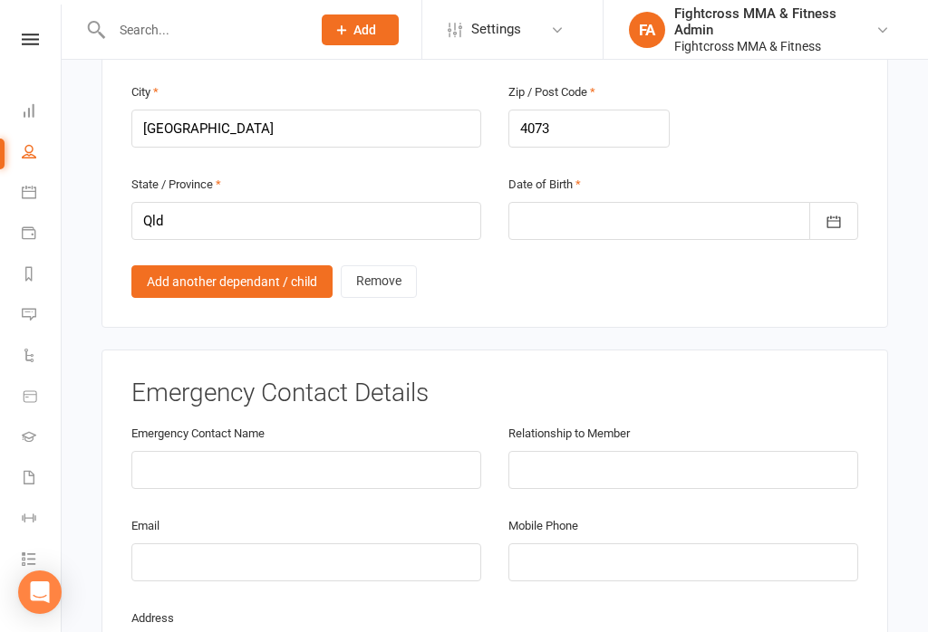
click at [667, 202] on div at bounding box center [683, 221] width 350 height 38
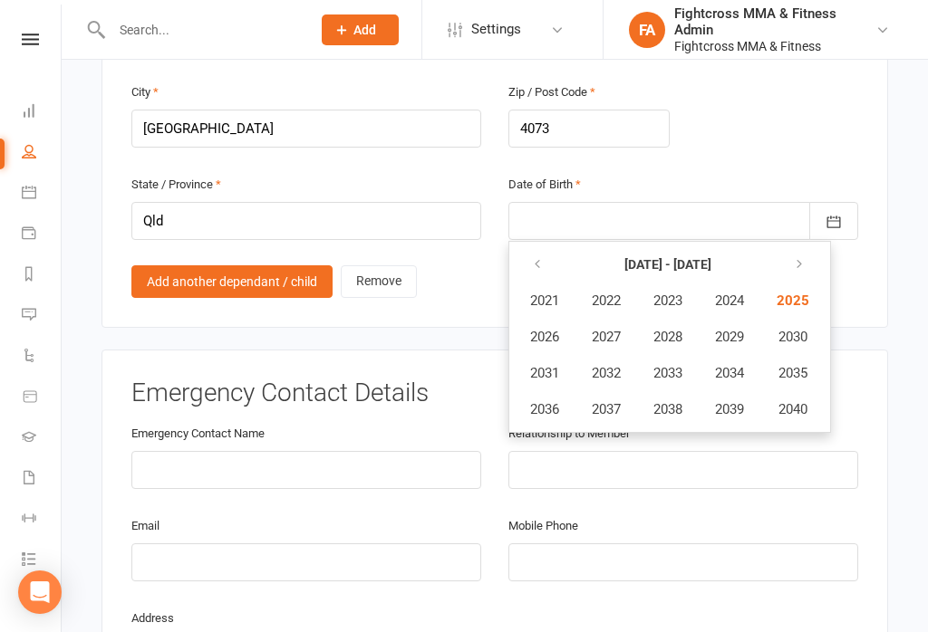
scroll to position [2114, 0]
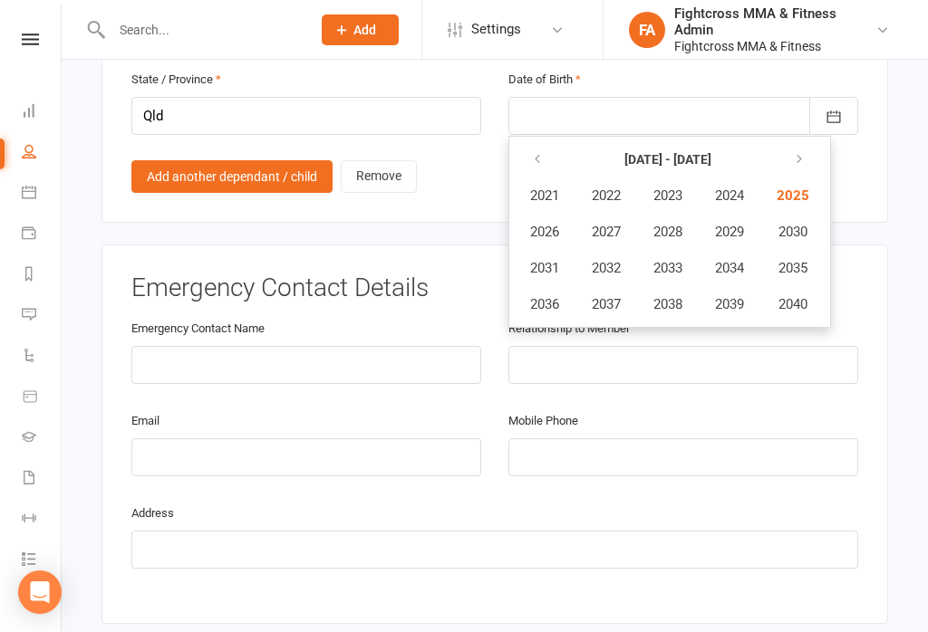
click at [528, 143] on button "button" at bounding box center [538, 159] width 39 height 33
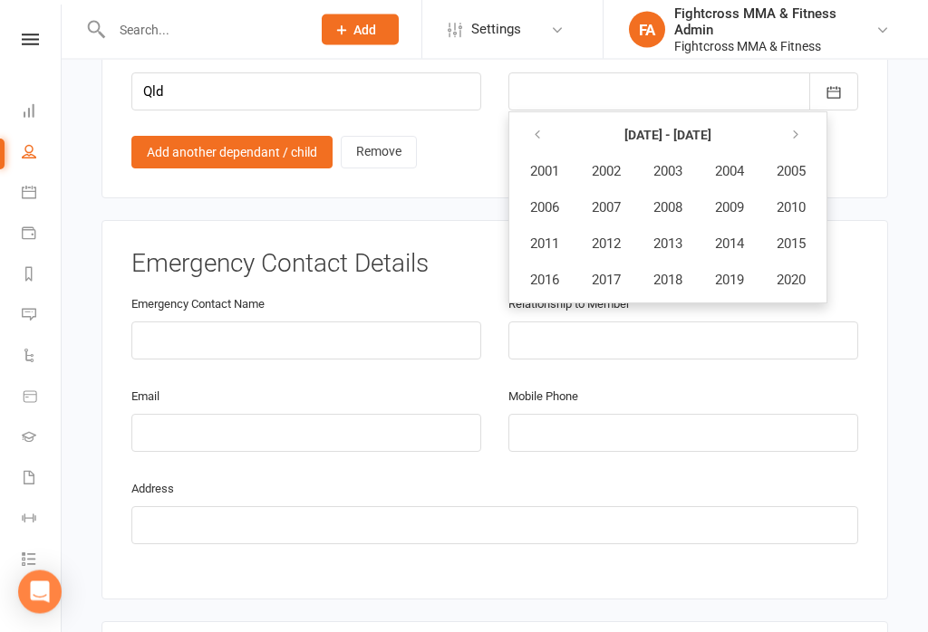
click at [682, 200] on span "2008" at bounding box center [667, 208] width 29 height 16
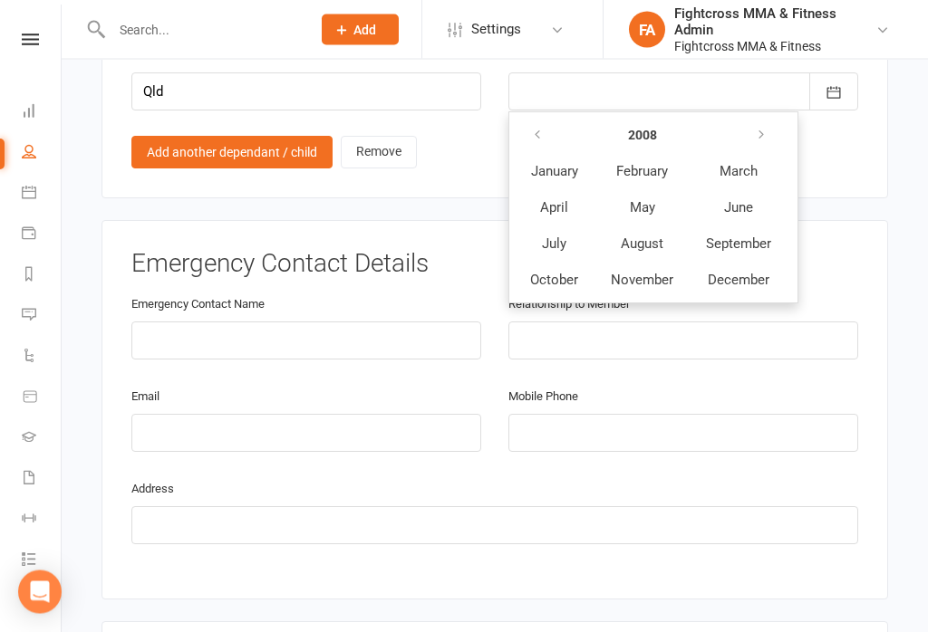
scroll to position [2138, 0]
click at [652, 190] on button "May" at bounding box center [641, 207] width 93 height 34
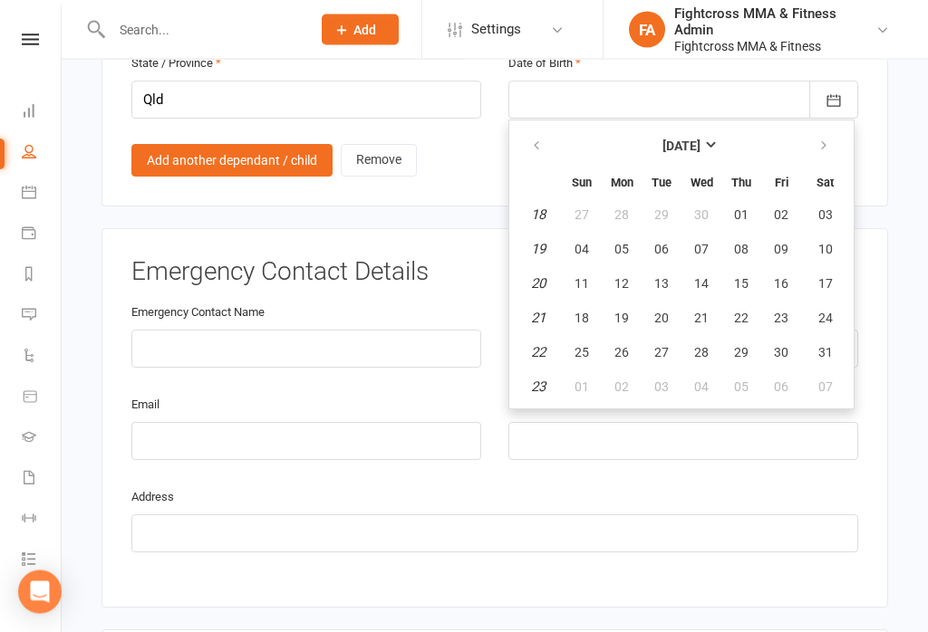
click at [666, 268] on button "13" at bounding box center [661, 284] width 38 height 33
type input "[DATE]"
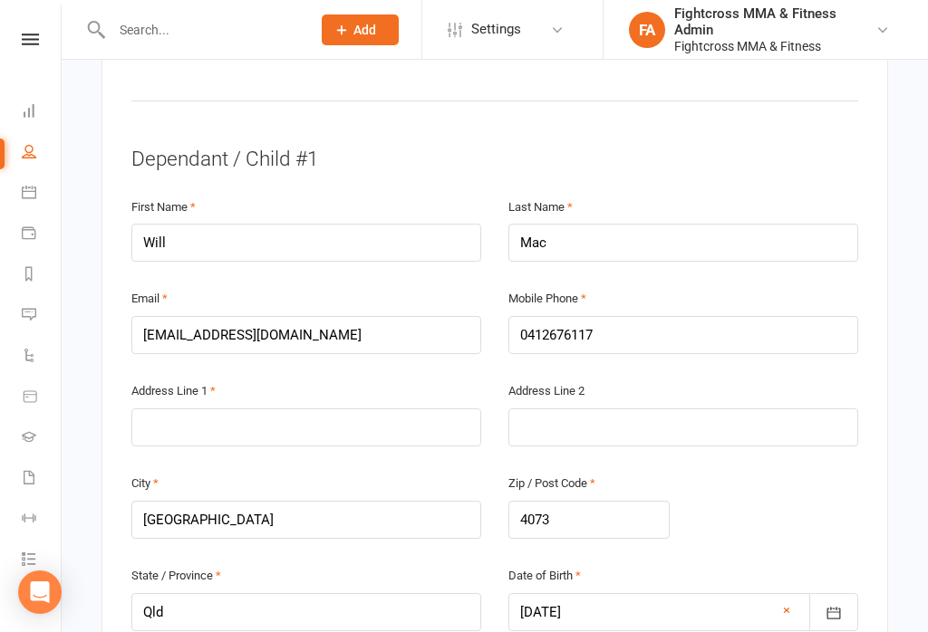
scroll to position [987, 0]
click at [392, 378] on div "Address Line 1" at bounding box center [306, 411] width 350 height 67
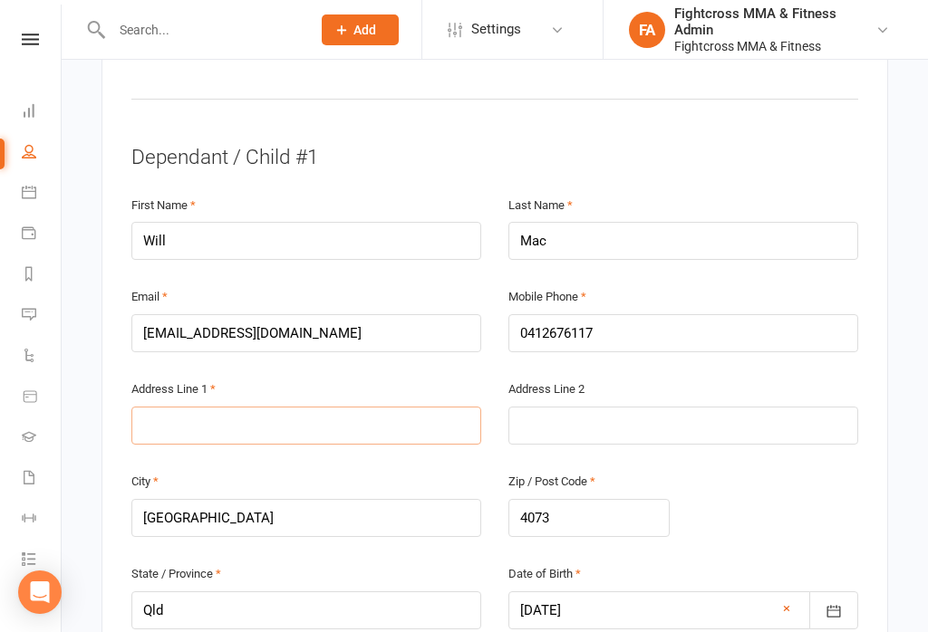
click at [415, 414] on input "text" at bounding box center [306, 426] width 350 height 38
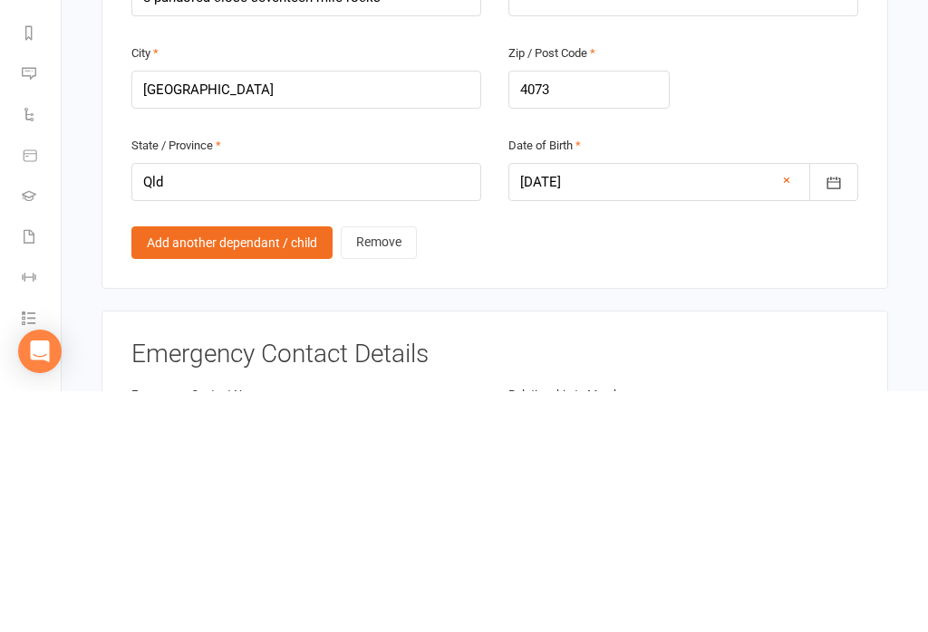
scroll to position [1808, 0]
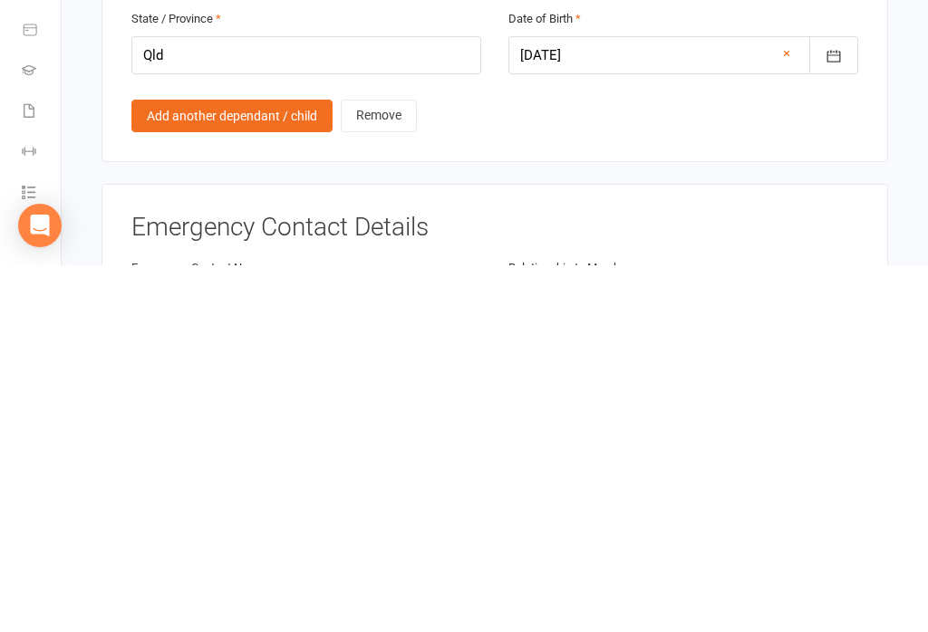
type input "8 pandorea close seventeen mile rocks"
click at [214, 467] on link "Add another dependant / child" at bounding box center [231, 483] width 201 height 33
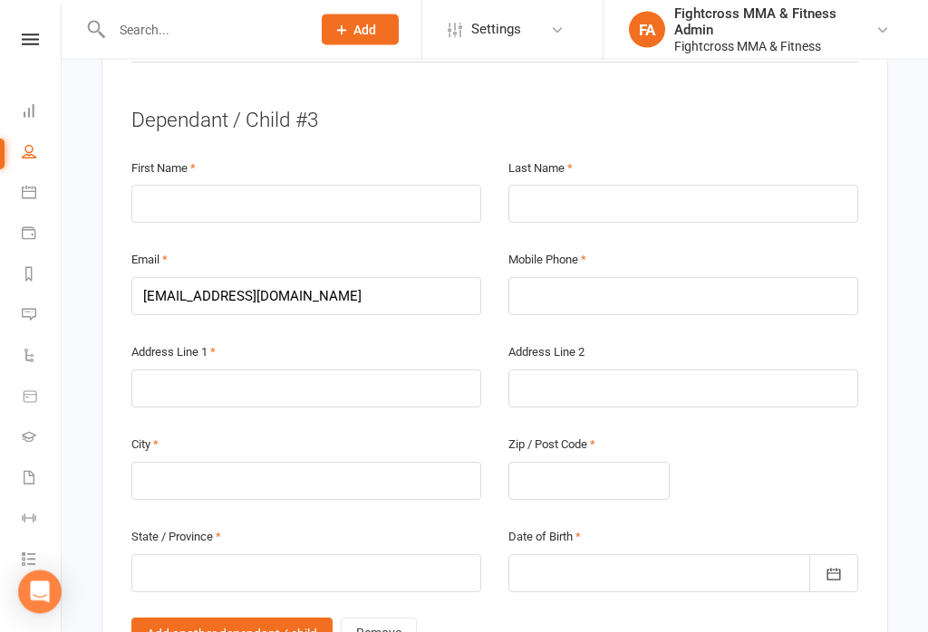
scroll to position [2289, 0]
click at [411, 186] on input "text" at bounding box center [306, 205] width 350 height 38
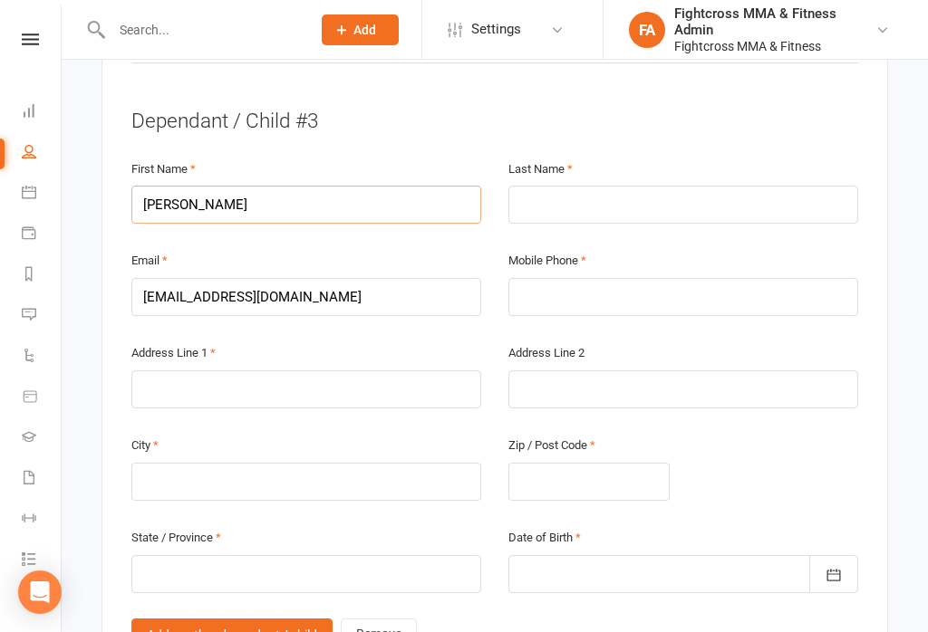
type input "[PERSON_NAME]"
click at [676, 186] on input "text" at bounding box center [683, 205] width 350 height 38
type input "Brown"
click at [734, 278] on input "text" at bounding box center [683, 297] width 350 height 38
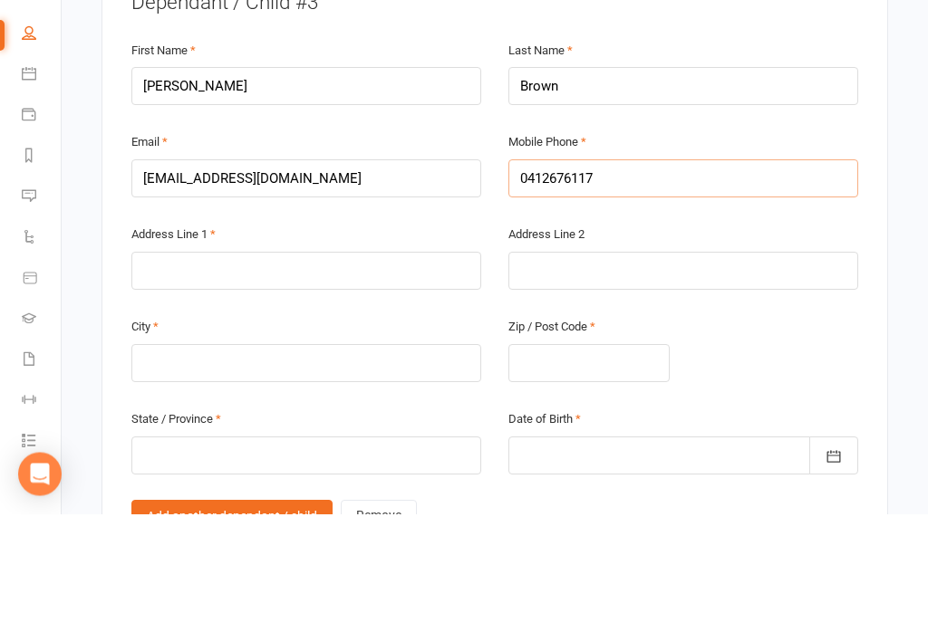
type input "0412676117"
click at [411, 342] on div "Address Line 1" at bounding box center [306, 375] width 350 height 67
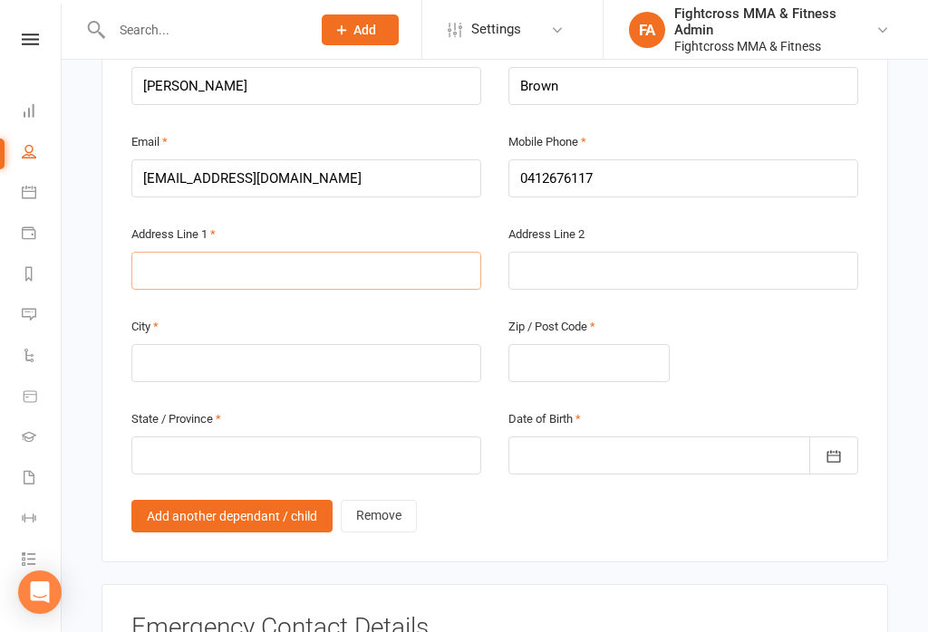
click at [449, 254] on input "text" at bounding box center [306, 271] width 350 height 38
type input "0"
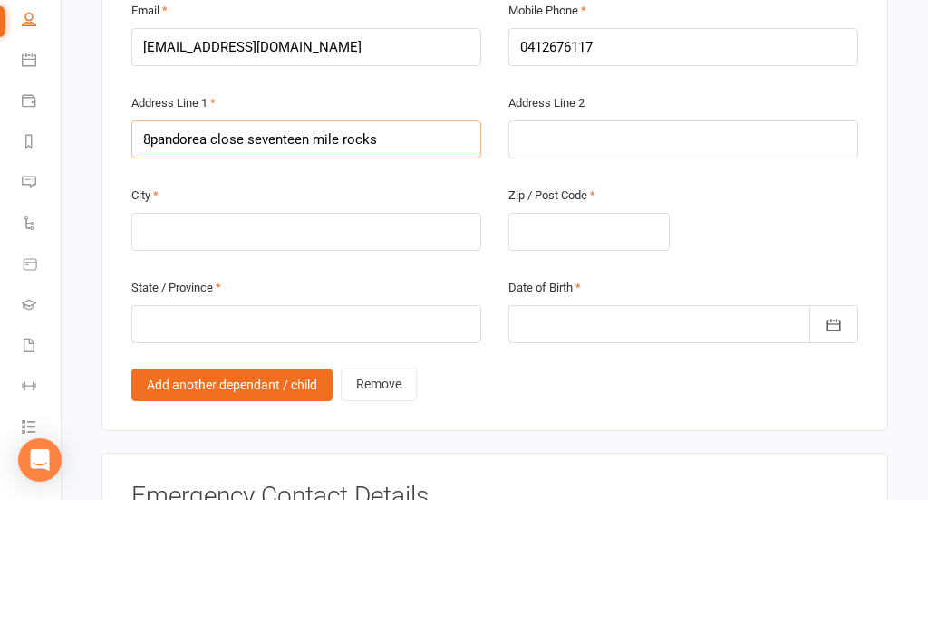
type input "8pandorea close seventeen mile rocks"
click at [357, 345] on input "text" at bounding box center [306, 364] width 350 height 38
type input "[GEOGRAPHIC_DATA]"
click at [593, 345] on input "text" at bounding box center [588, 364] width 161 height 38
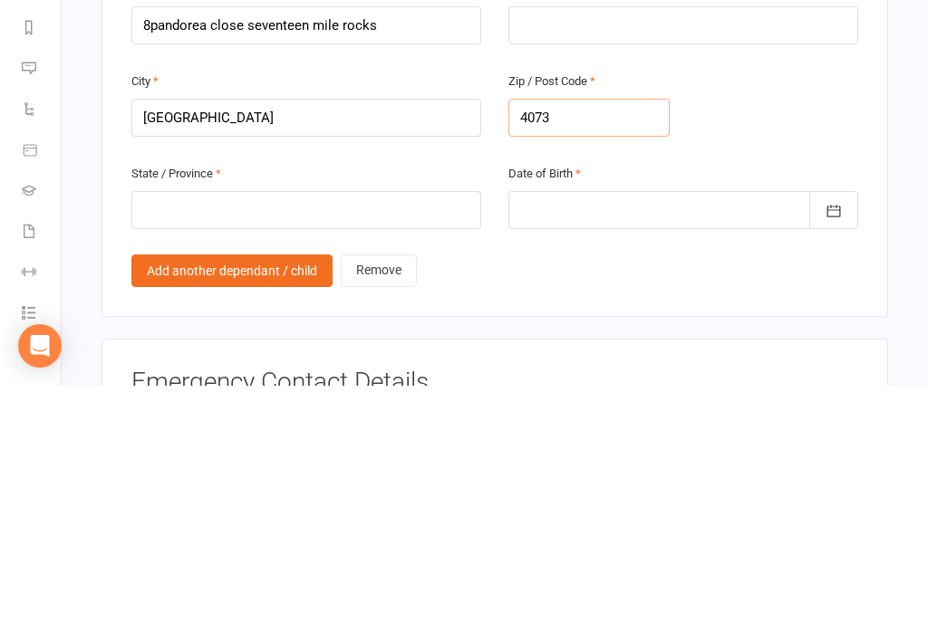
type input "4073"
click at [397, 438] on input "text" at bounding box center [306, 457] width 350 height 38
type input "Qld"
click at [723, 438] on div at bounding box center [683, 457] width 350 height 38
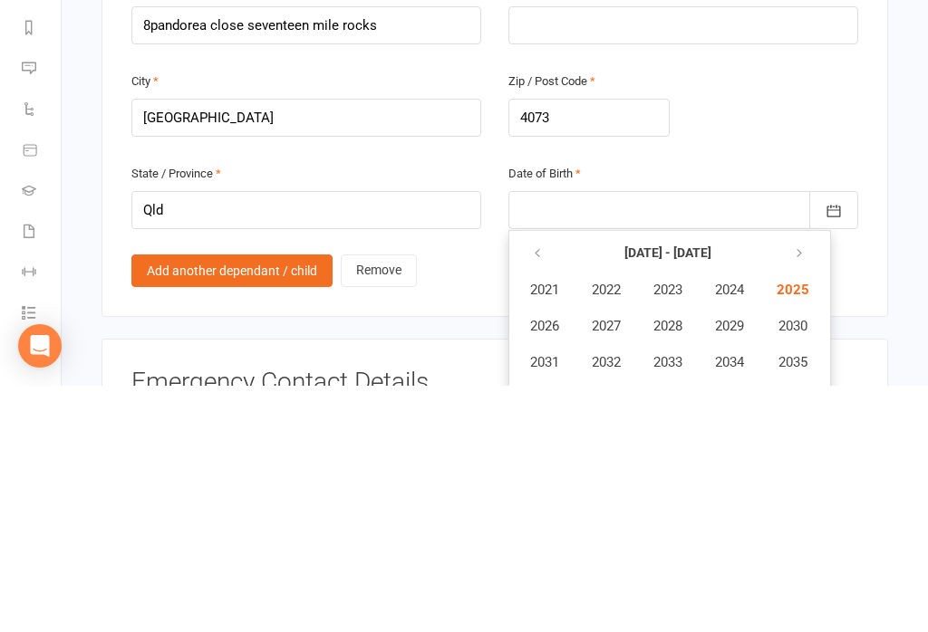
scroll to position [2744, 0]
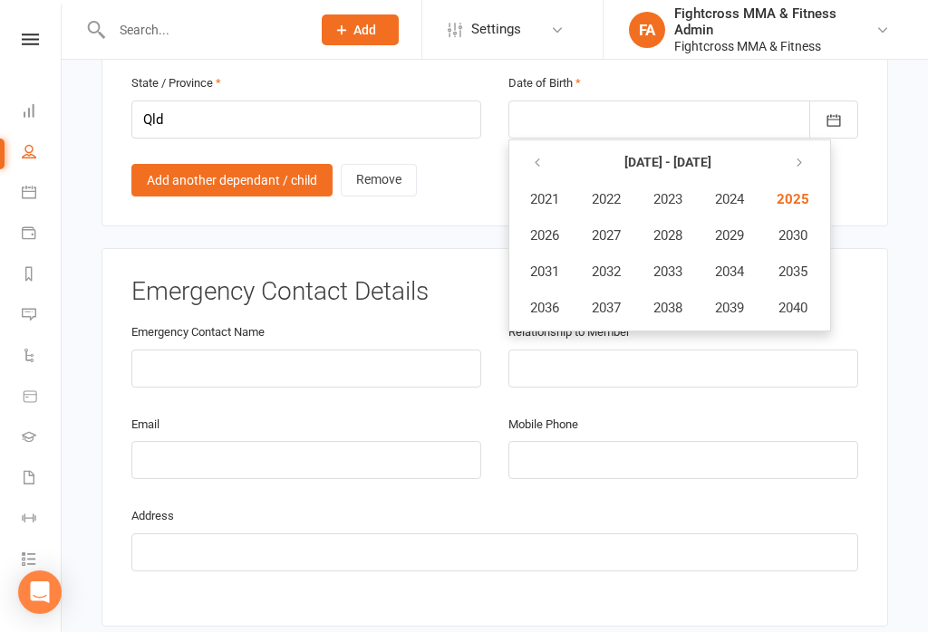
click at [542, 156] on icon "button" at bounding box center [537, 163] width 13 height 14
click at [668, 227] on span "2008" at bounding box center [667, 235] width 29 height 16
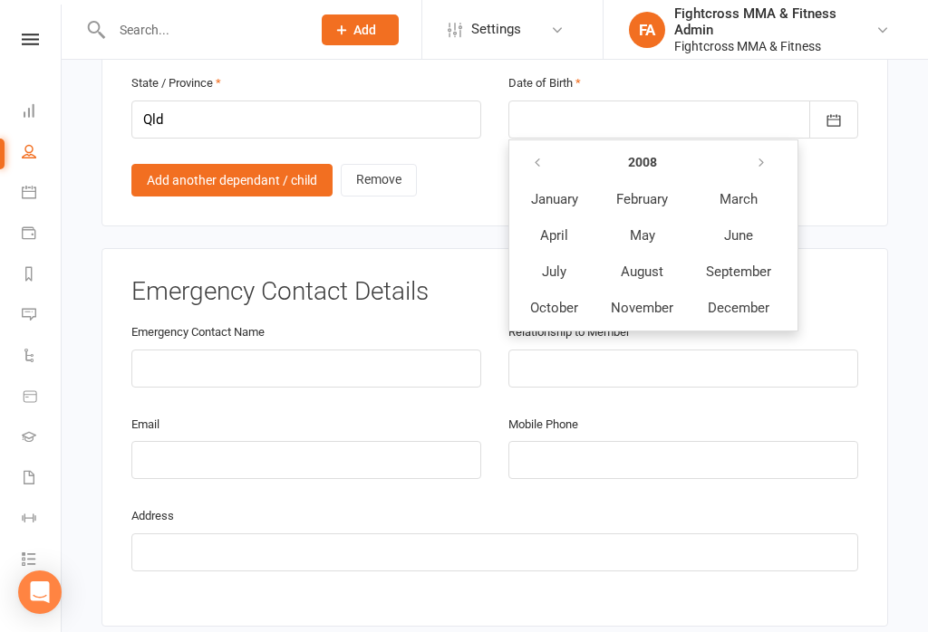
click at [568, 227] on span "April" at bounding box center [554, 235] width 28 height 16
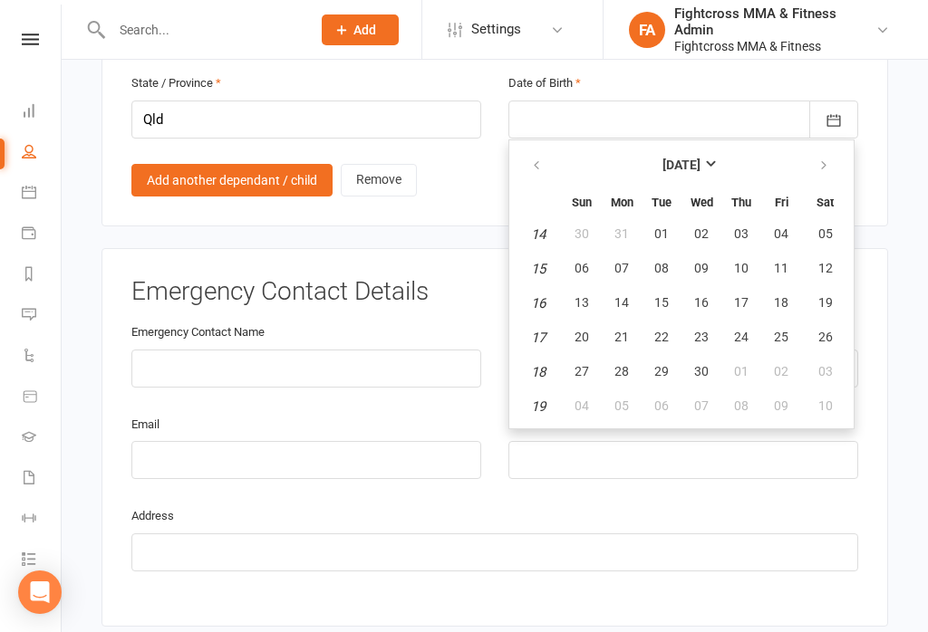
click at [691, 356] on button "30" at bounding box center [701, 372] width 38 height 33
type input "[DATE]"
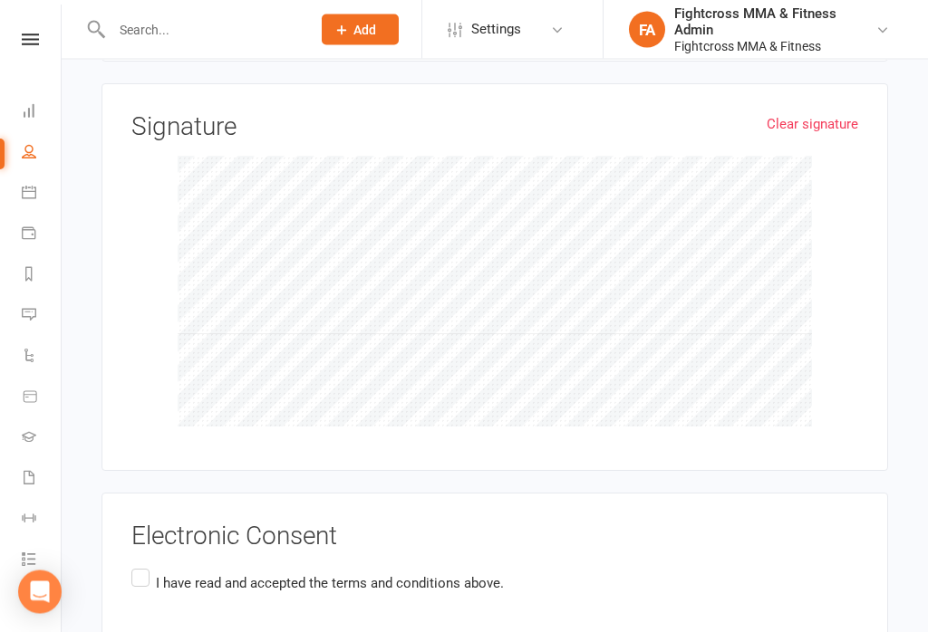
scroll to position [3951, 0]
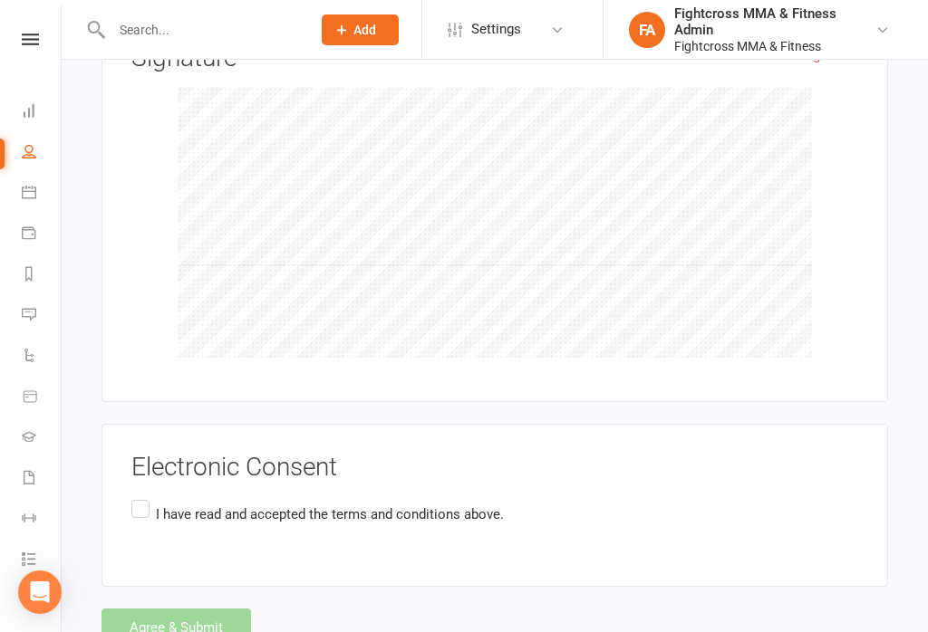
click at [149, 497] on label "I have read and accepted the terms and conditions above." at bounding box center [317, 514] width 372 height 35
click at [143, 497] on input "I have read and accepted the terms and conditions above." at bounding box center [137, 497] width 12 height 0
click at [232, 609] on button "Agree & Submit" at bounding box center [176, 628] width 150 height 38
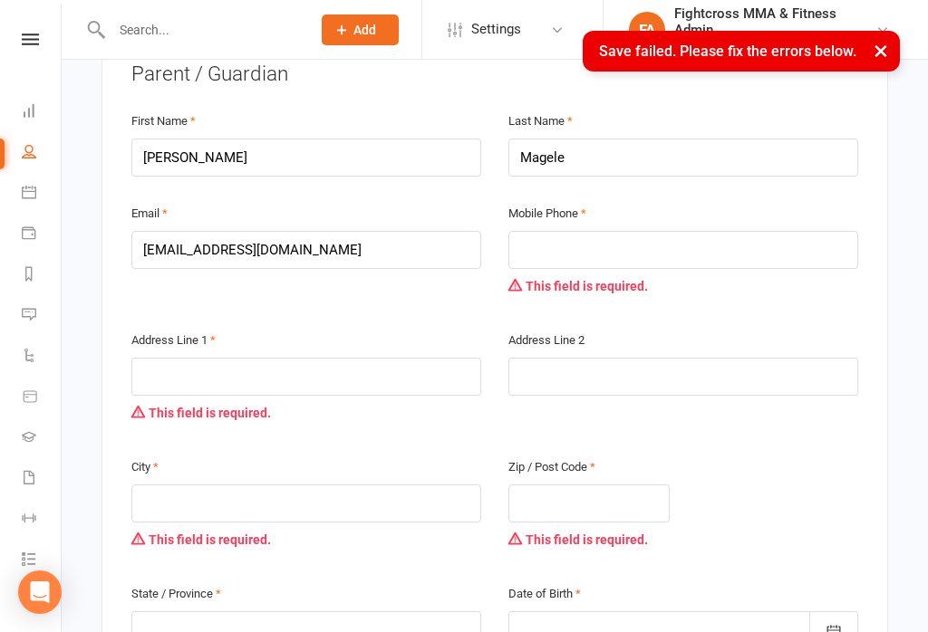
scroll to position [394, 0]
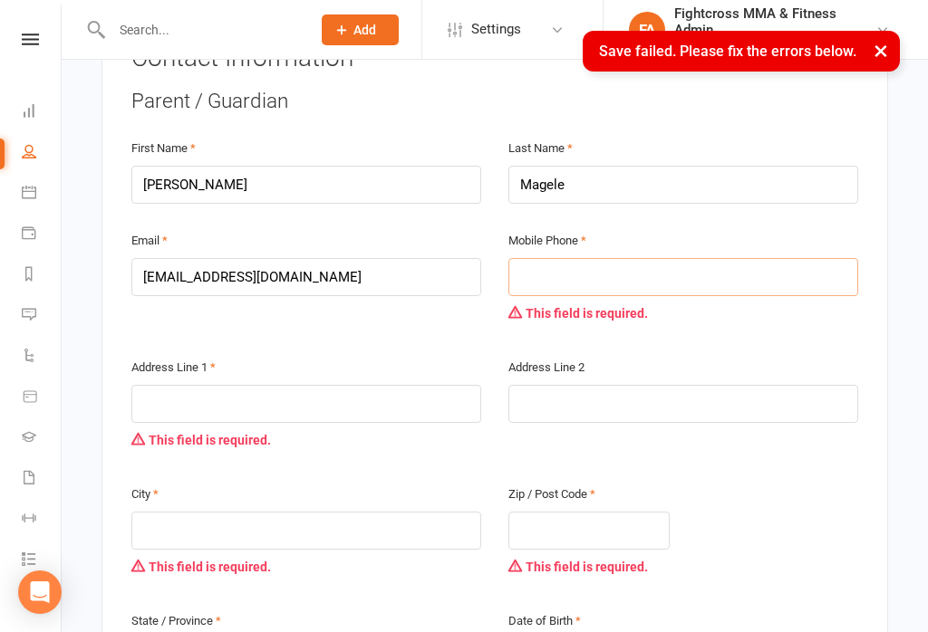
click at [818, 258] on input "text" at bounding box center [683, 277] width 350 height 38
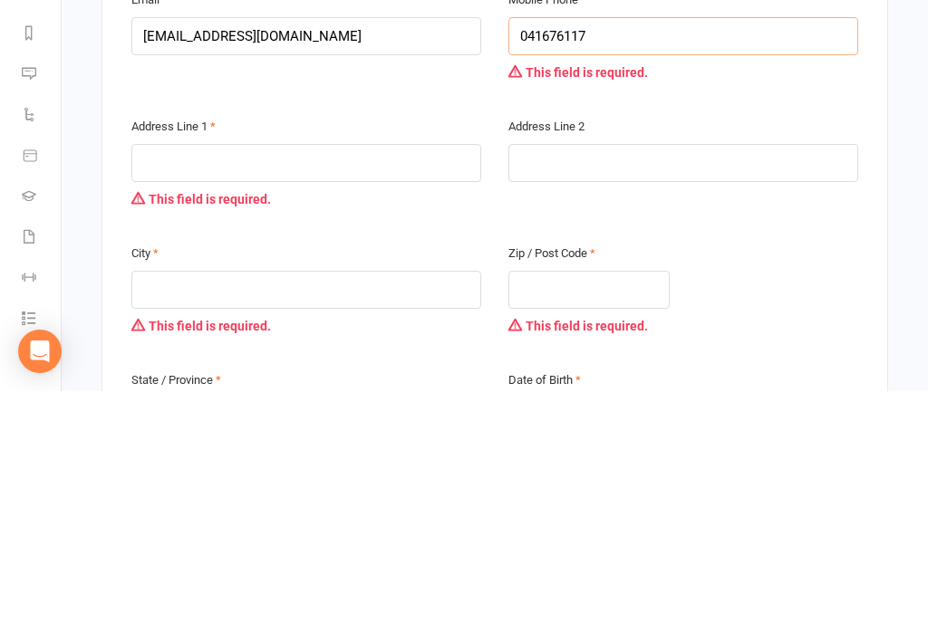
type input "041676117"
click at [410, 385] on input "text" at bounding box center [306, 404] width 350 height 38
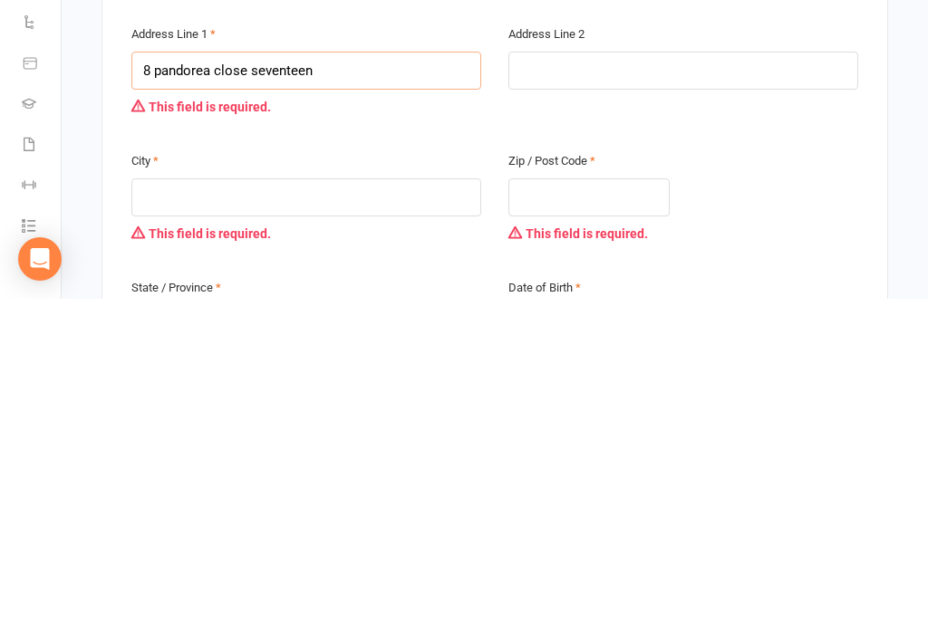
type input "8 pandorea close seventeen"
click at [183, 512] on input "text" at bounding box center [306, 531] width 350 height 38
type input "[GEOGRAPHIC_DATA]"
click at [655, 512] on input "text" at bounding box center [588, 531] width 161 height 38
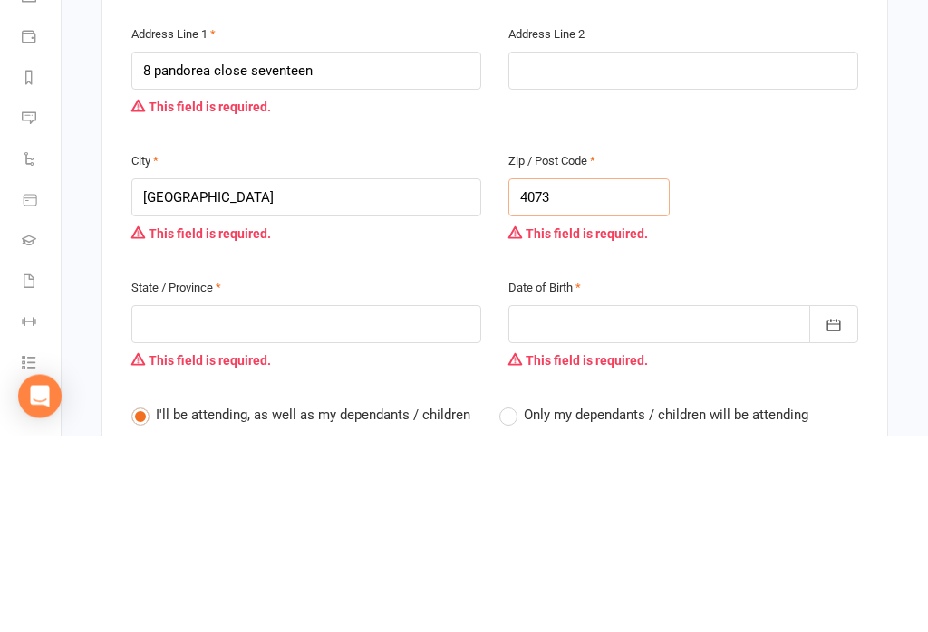
scroll to position [532, 0]
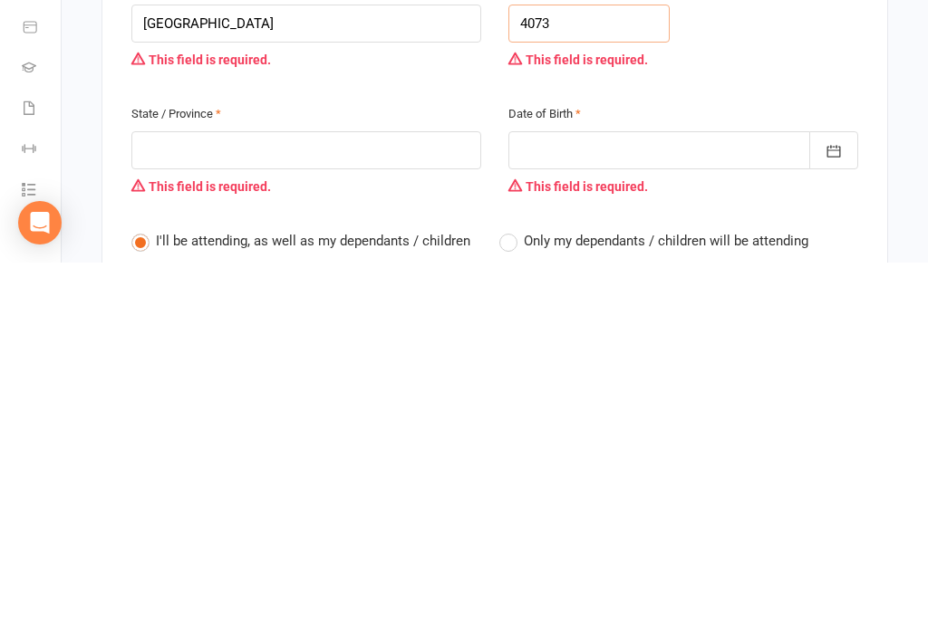
type input "4073"
click at [432, 501] on input "text" at bounding box center [306, 520] width 350 height 38
type input "Q"
type input "Qld"
click at [767, 472] on div "Date of Birth [DATE] - [DATE] 2021 2022 2023 2024 2025 2026 2027 2028 2029 2030…" at bounding box center [683, 522] width 350 height 101
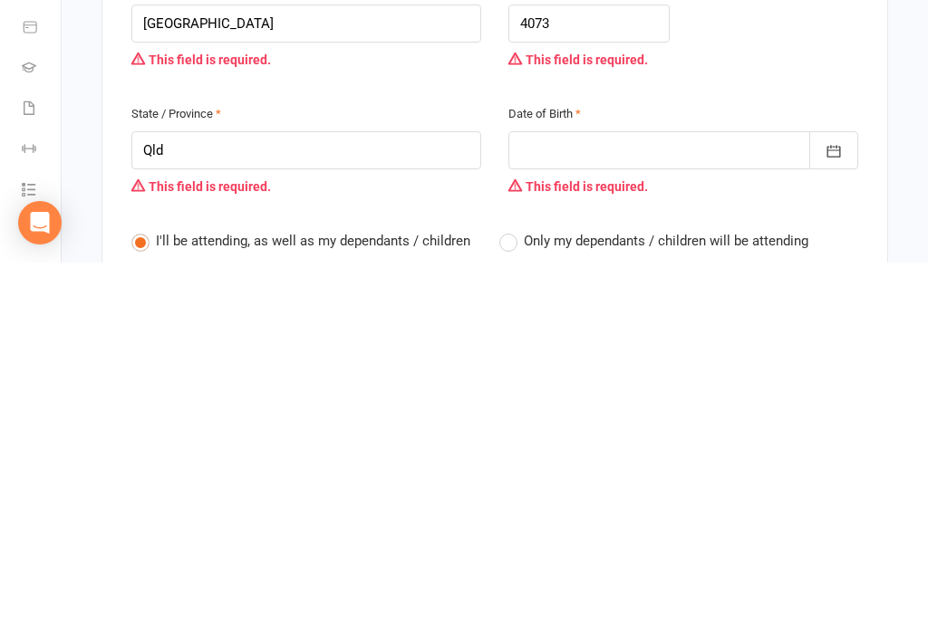
scroll to position [902, 0]
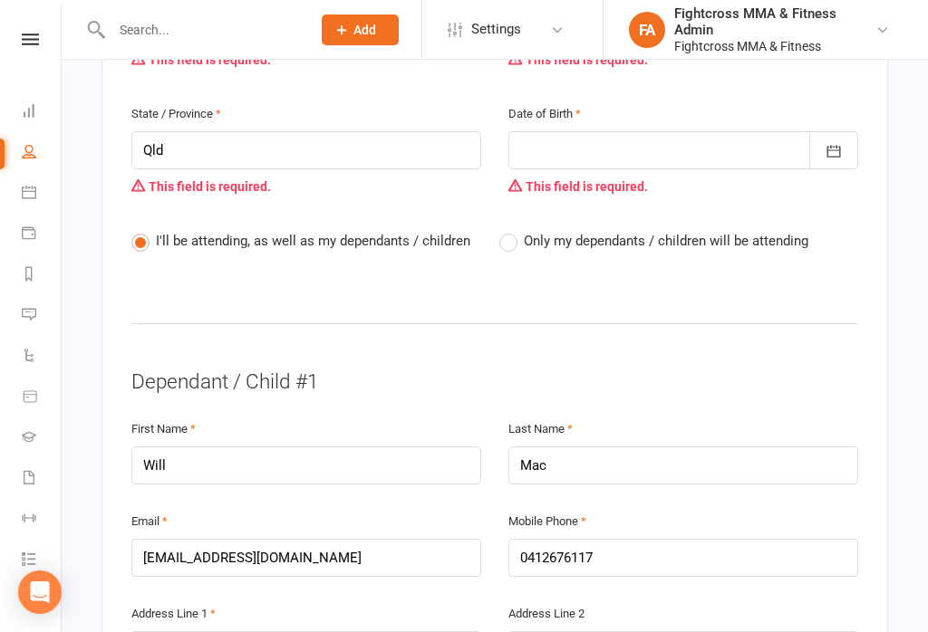
click at [762, 131] on div at bounding box center [683, 150] width 350 height 38
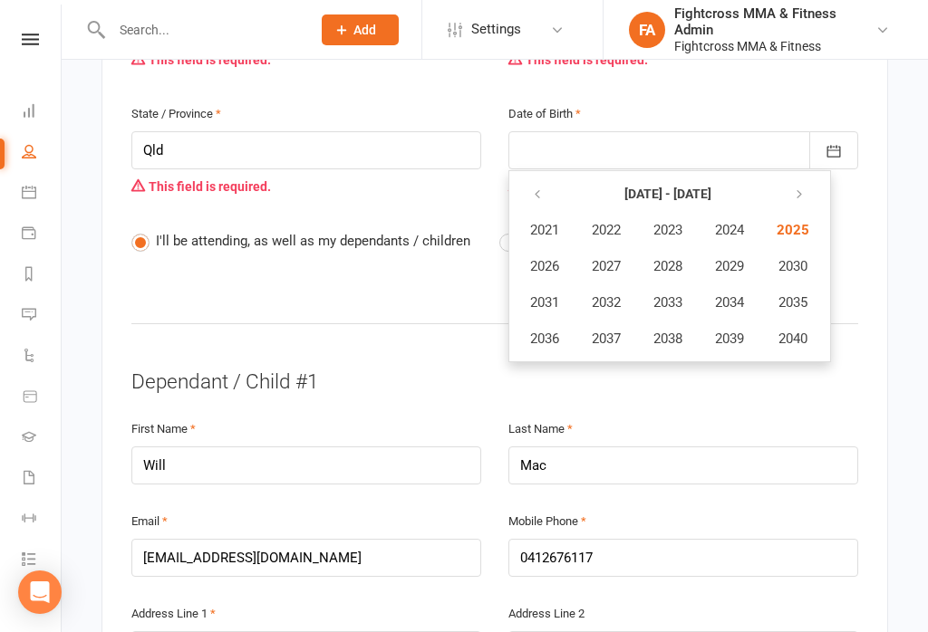
click at [536, 178] on button "button" at bounding box center [538, 194] width 39 height 33
click at [614, 249] on button "2007" at bounding box center [606, 266] width 60 height 34
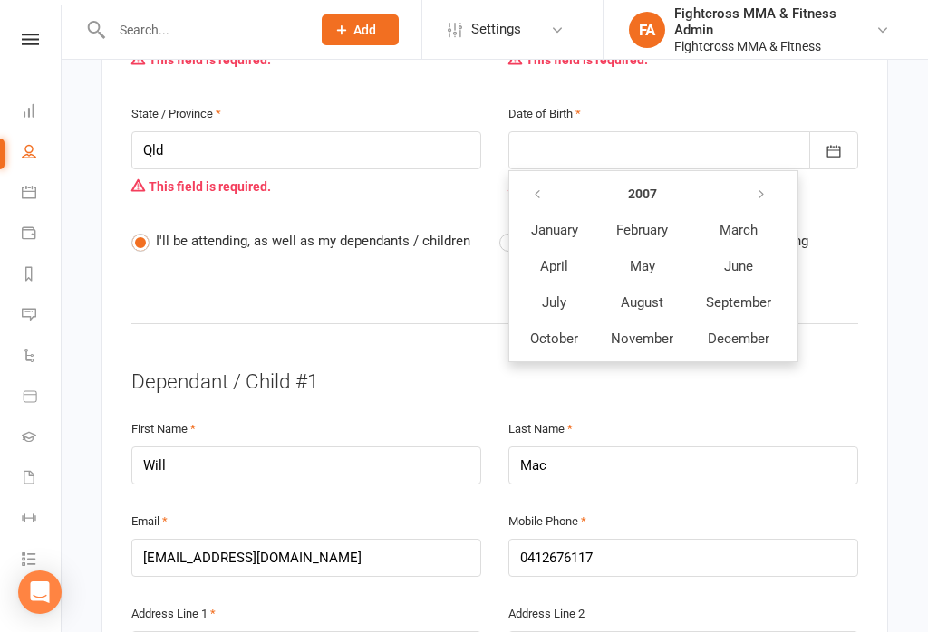
click at [646, 294] on span "August" at bounding box center [642, 302] width 43 height 16
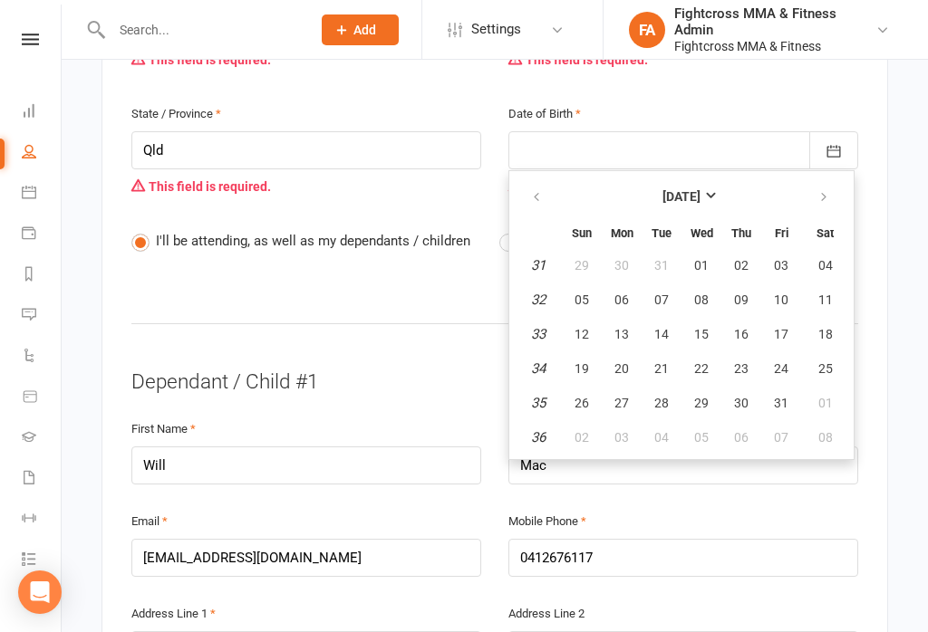
click at [618, 327] on span "13" at bounding box center [621, 334] width 14 height 14
type input "[DATE]"
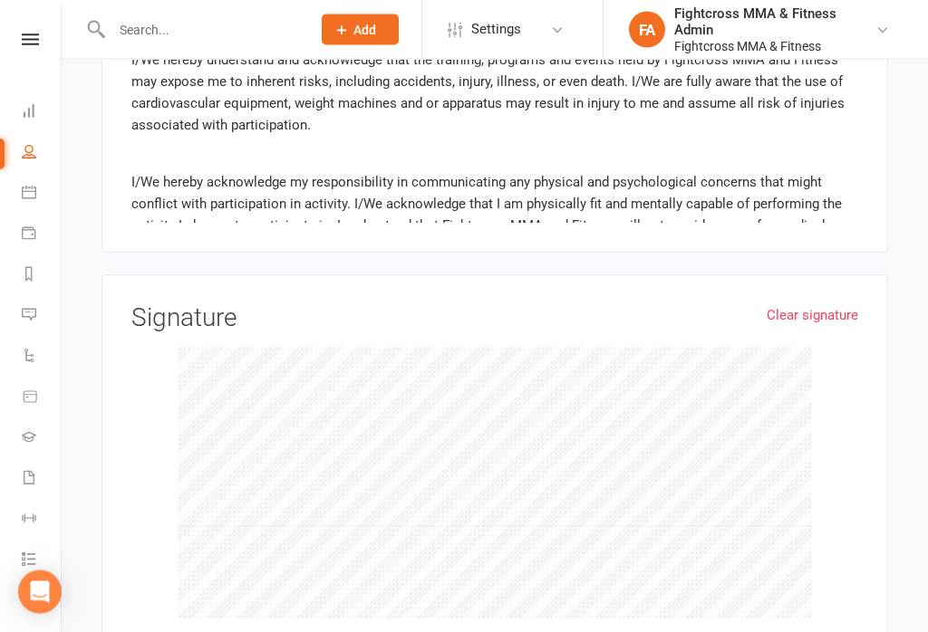
scroll to position [4089, 0]
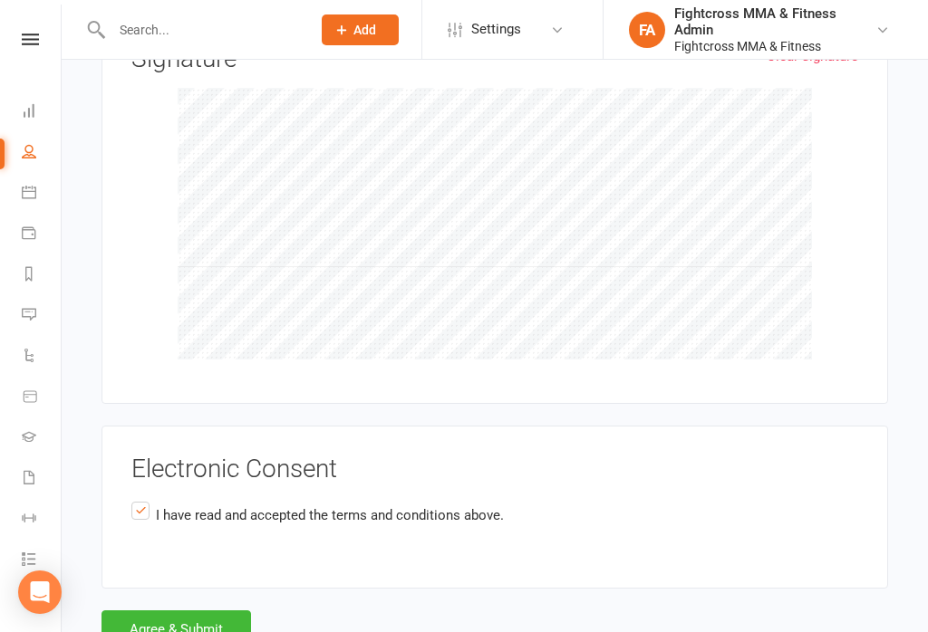
click at [180, 611] on button "Agree & Submit" at bounding box center [176, 630] width 150 height 38
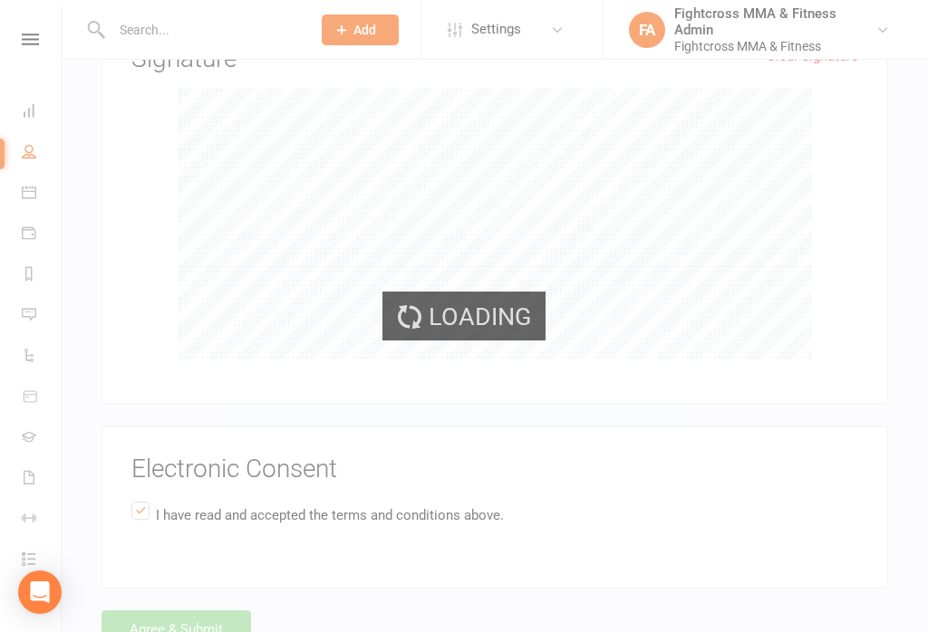
scroll to position [3951, 0]
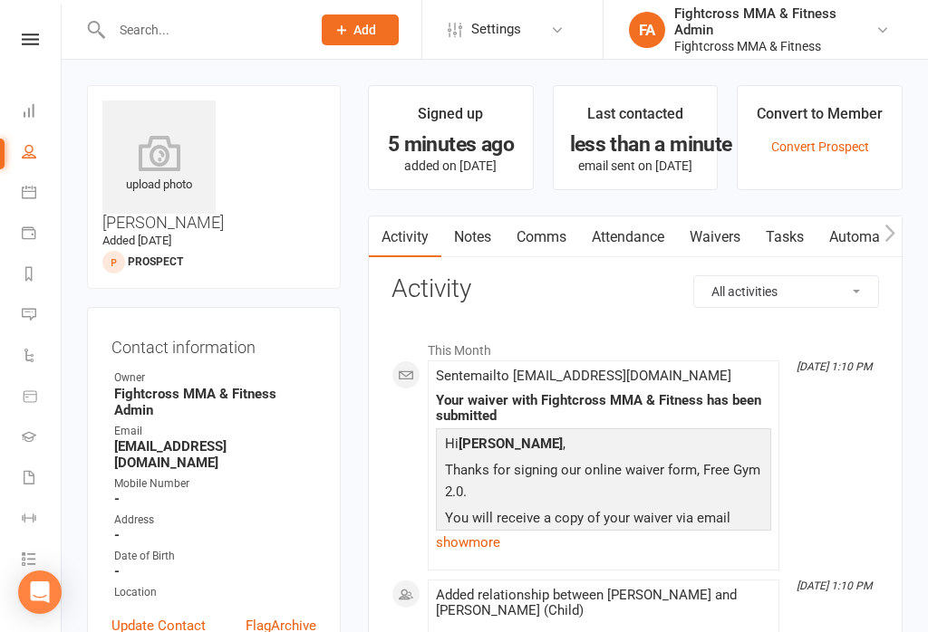
click at [180, 159] on icon at bounding box center [158, 153] width 113 height 36
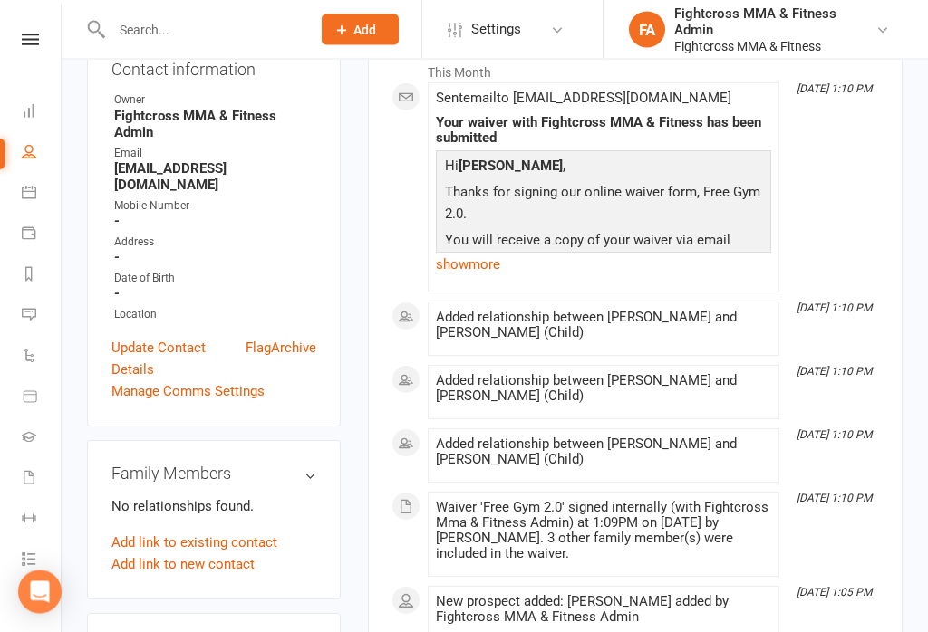
scroll to position [278, 0]
